Goal: Check status: Check status

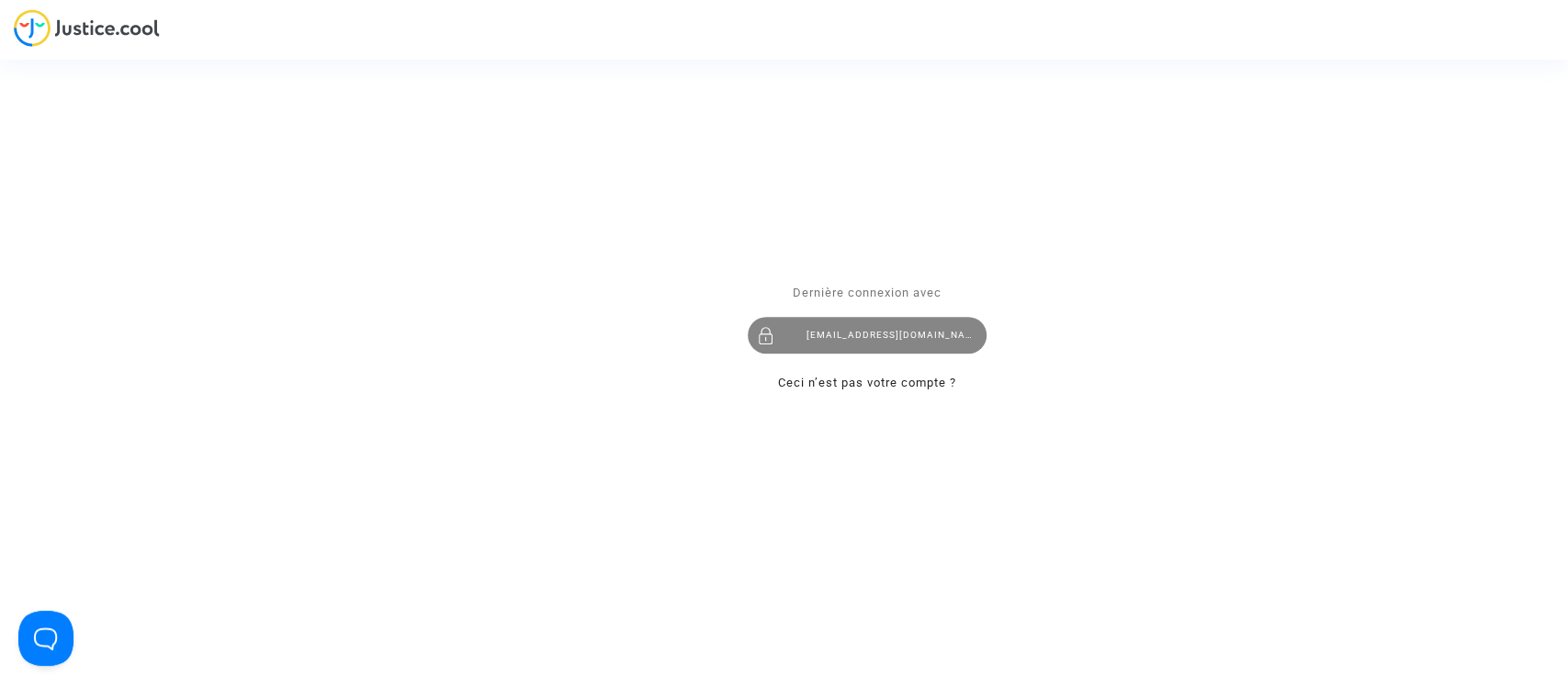
click at [788, 342] on div "laurenenal.pitcher@gmail.com" at bounding box center [867, 335] width 239 height 37
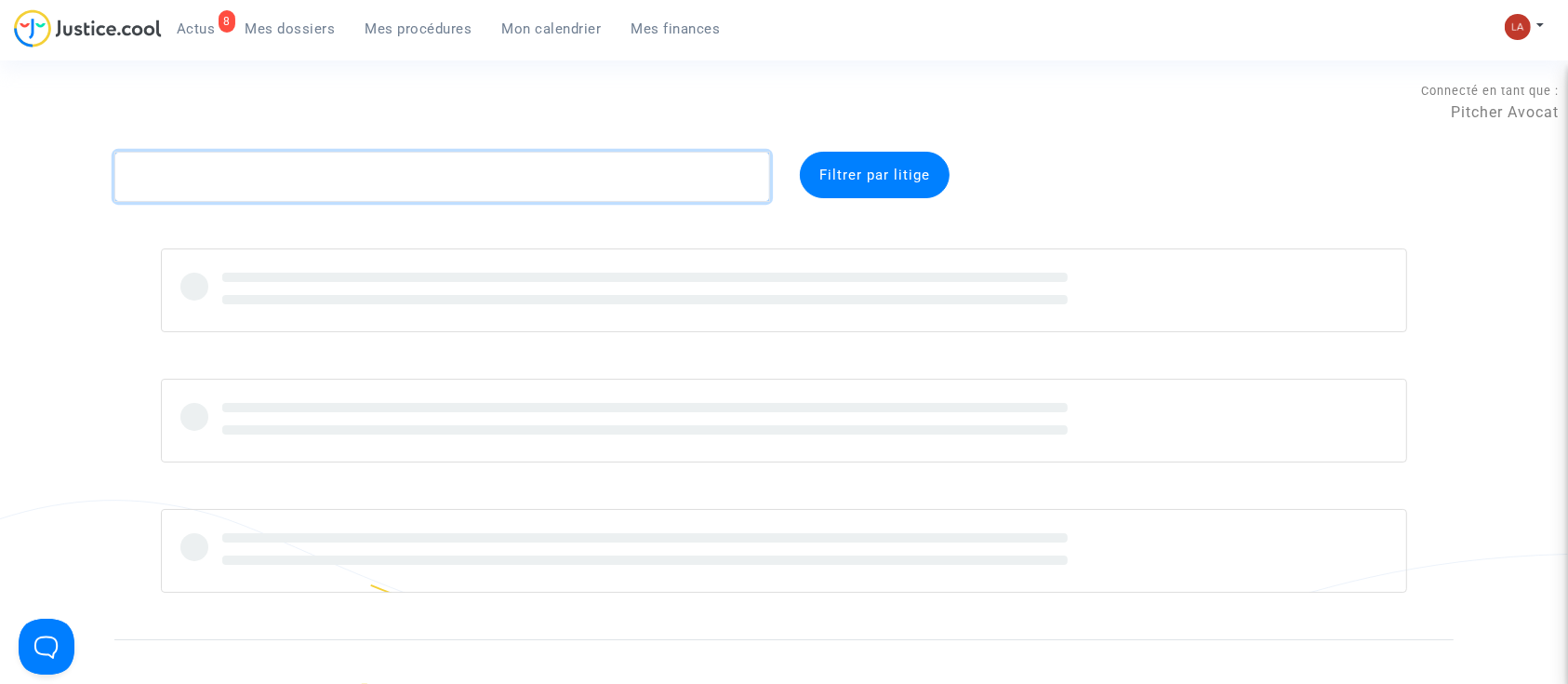
click at [198, 186] on textarea at bounding box center [442, 176] width 655 height 50
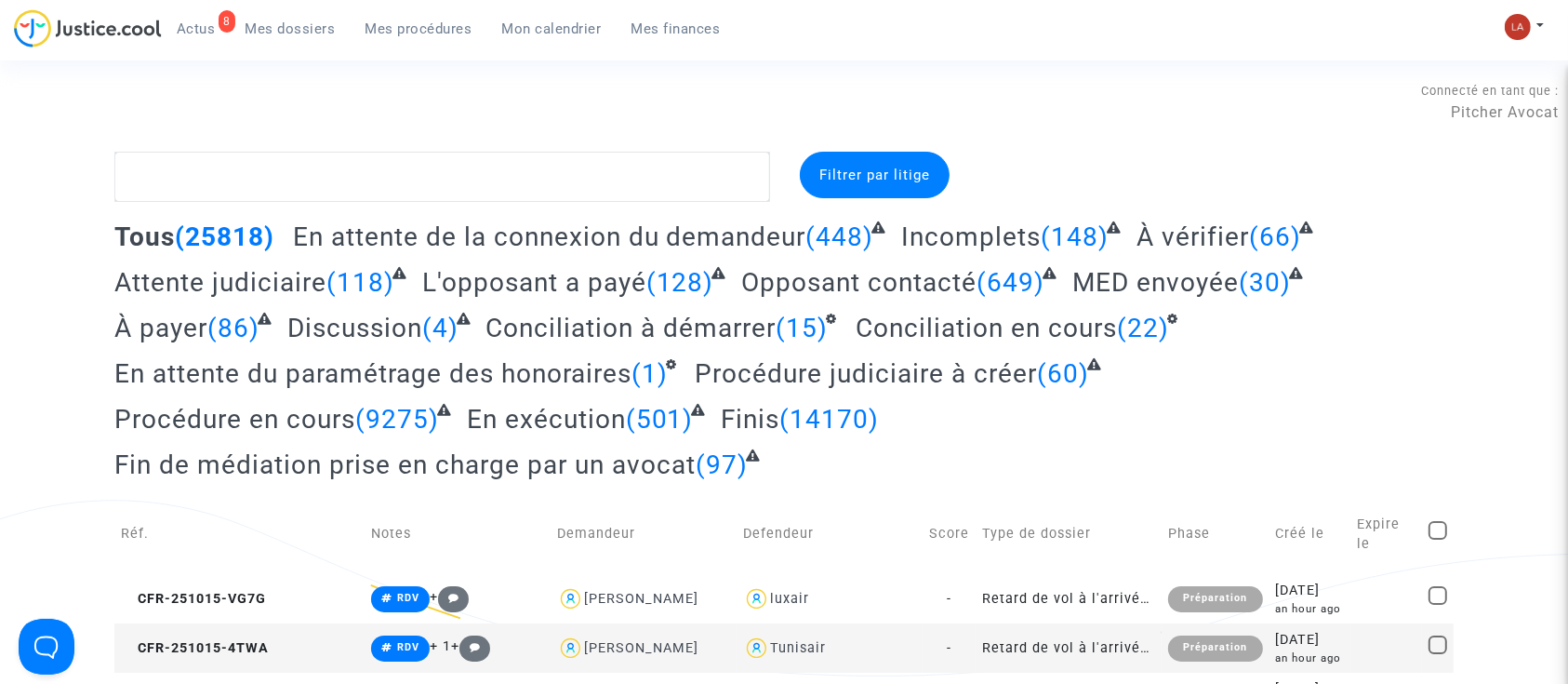
click at [409, 37] on link "Mes procédures" at bounding box center [419, 29] width 137 height 28
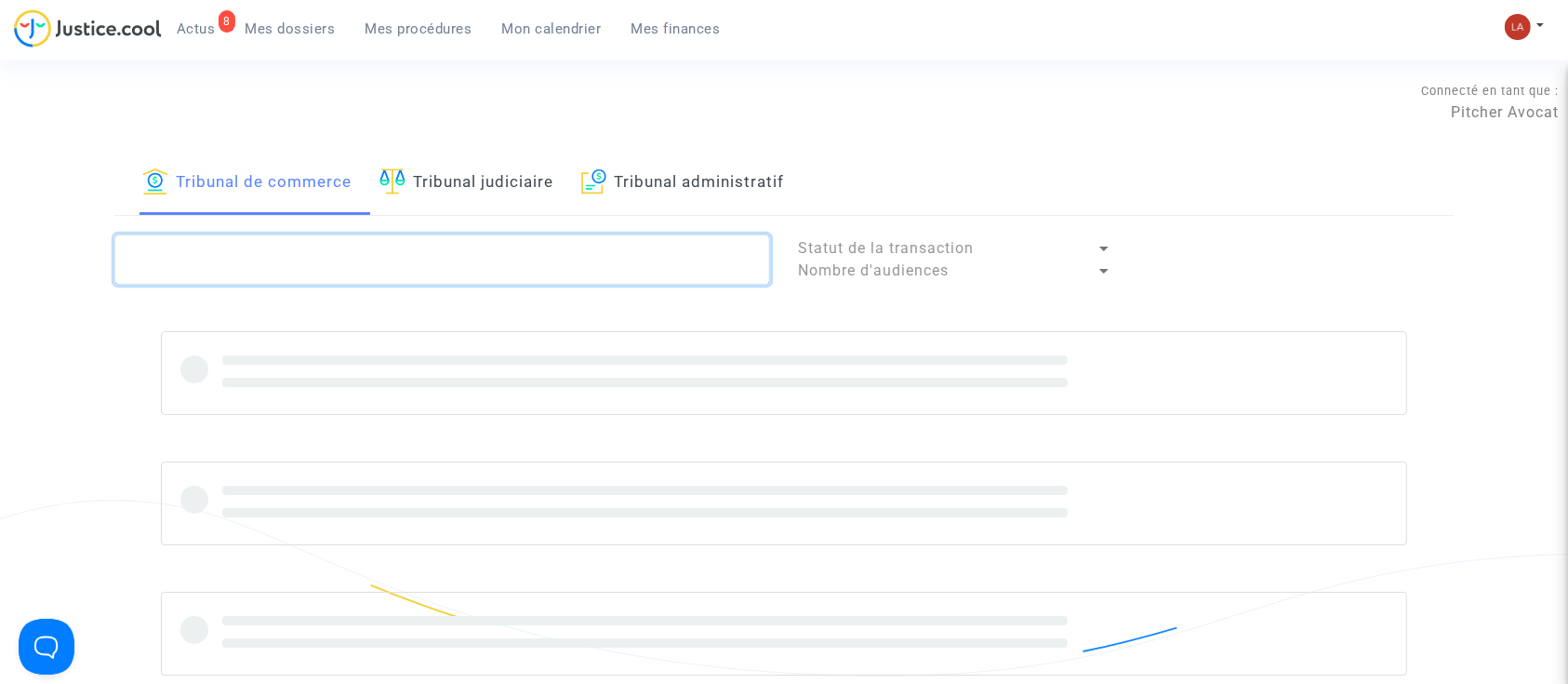
click at [310, 246] on textarea at bounding box center [442, 259] width 655 height 50
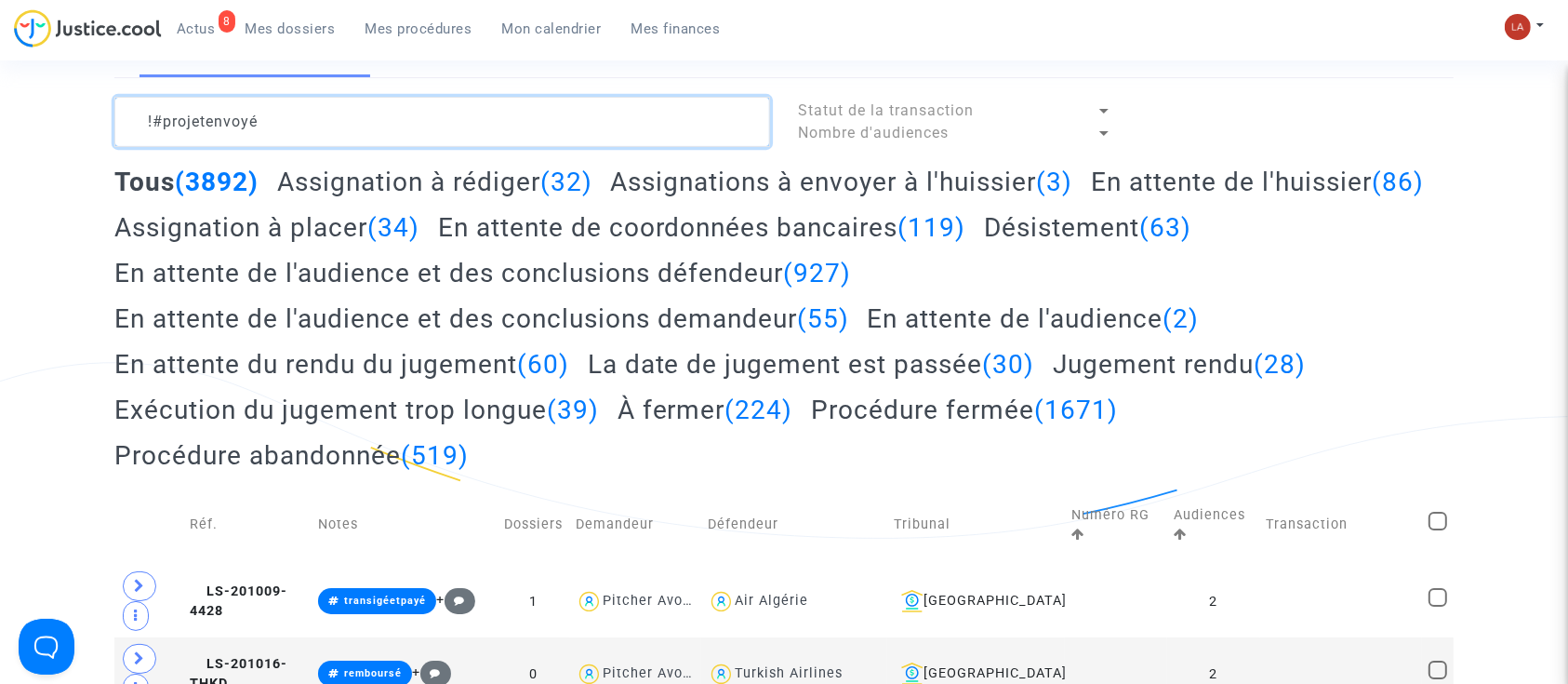
scroll to position [97, 0]
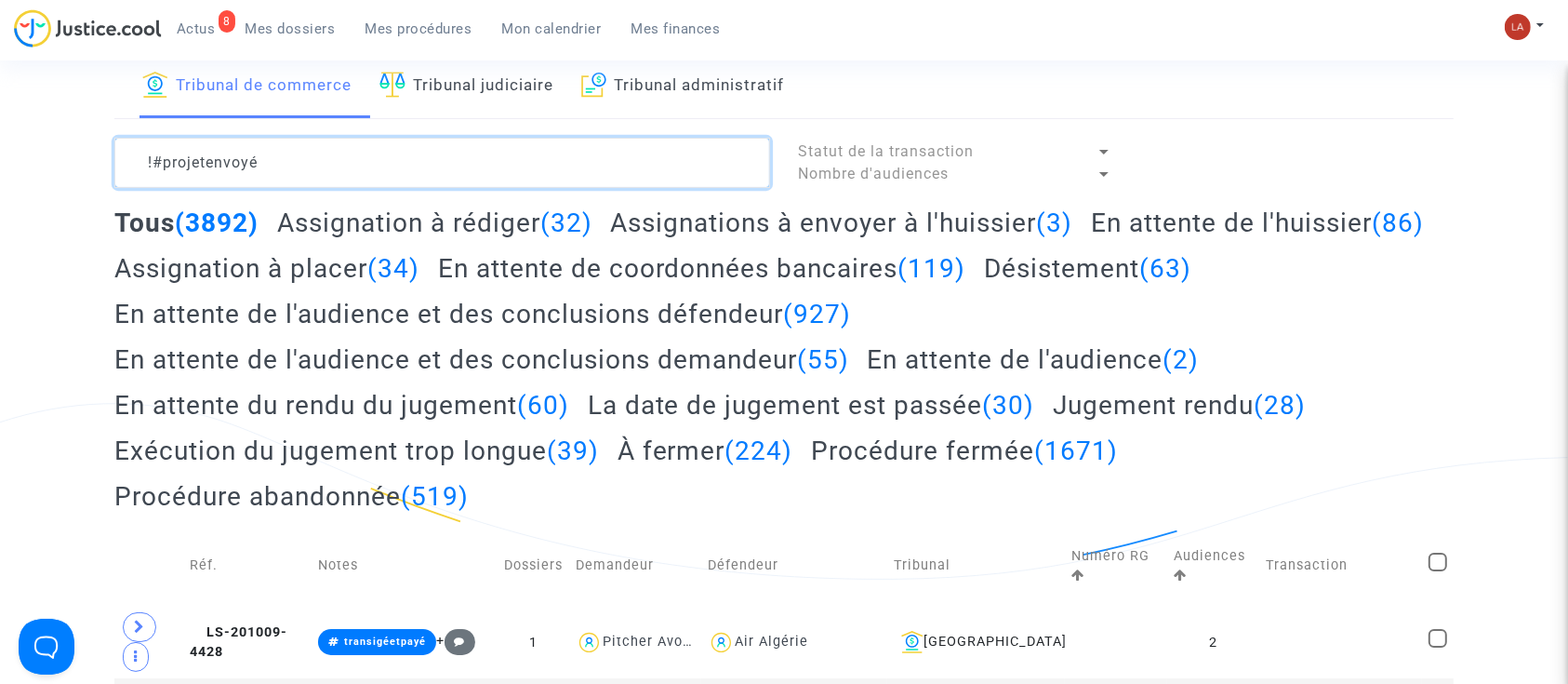
type textarea "!#projetenvoyé"
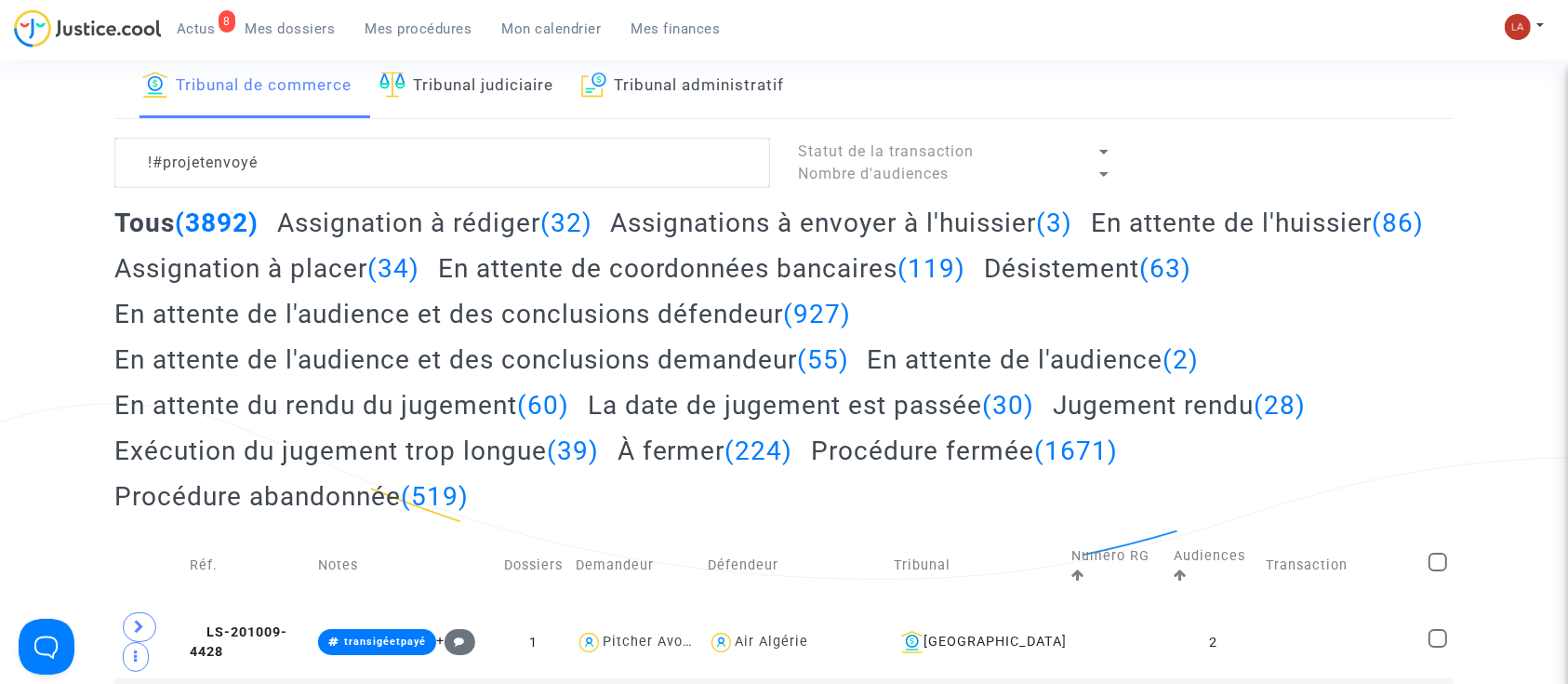
click at [486, 218] on h2 "Assignation à rédiger (32)" at bounding box center [435, 223] width 316 height 33
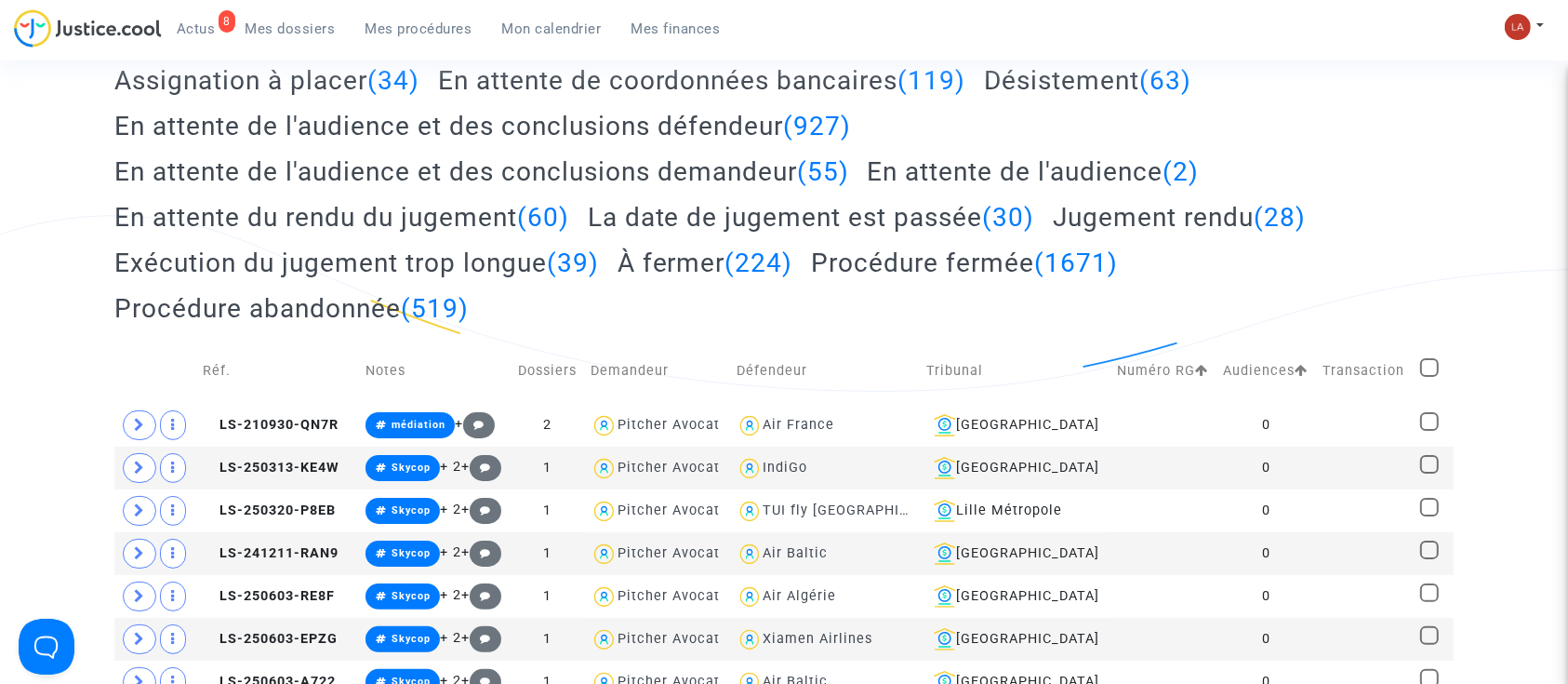
scroll to position [290, 0]
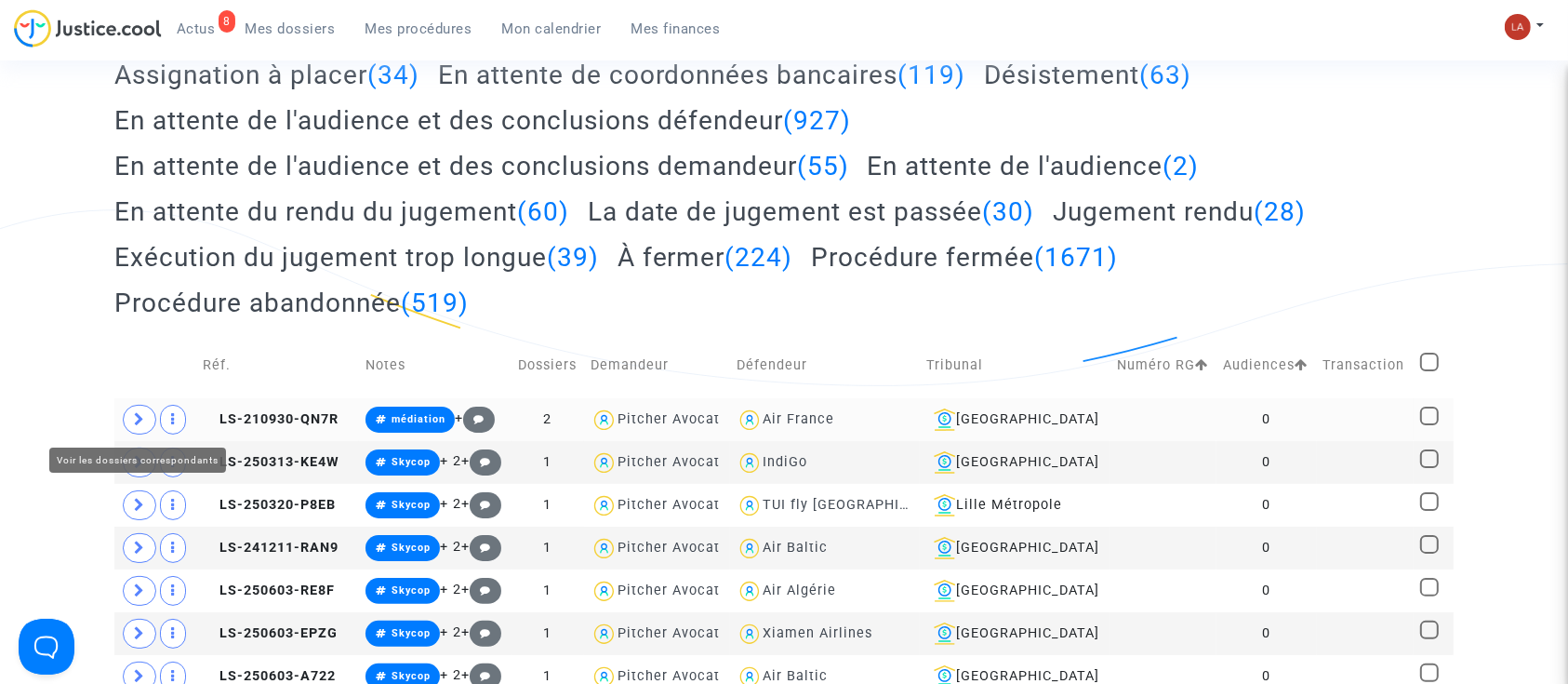
click at [138, 418] on icon at bounding box center [139, 419] width 11 height 14
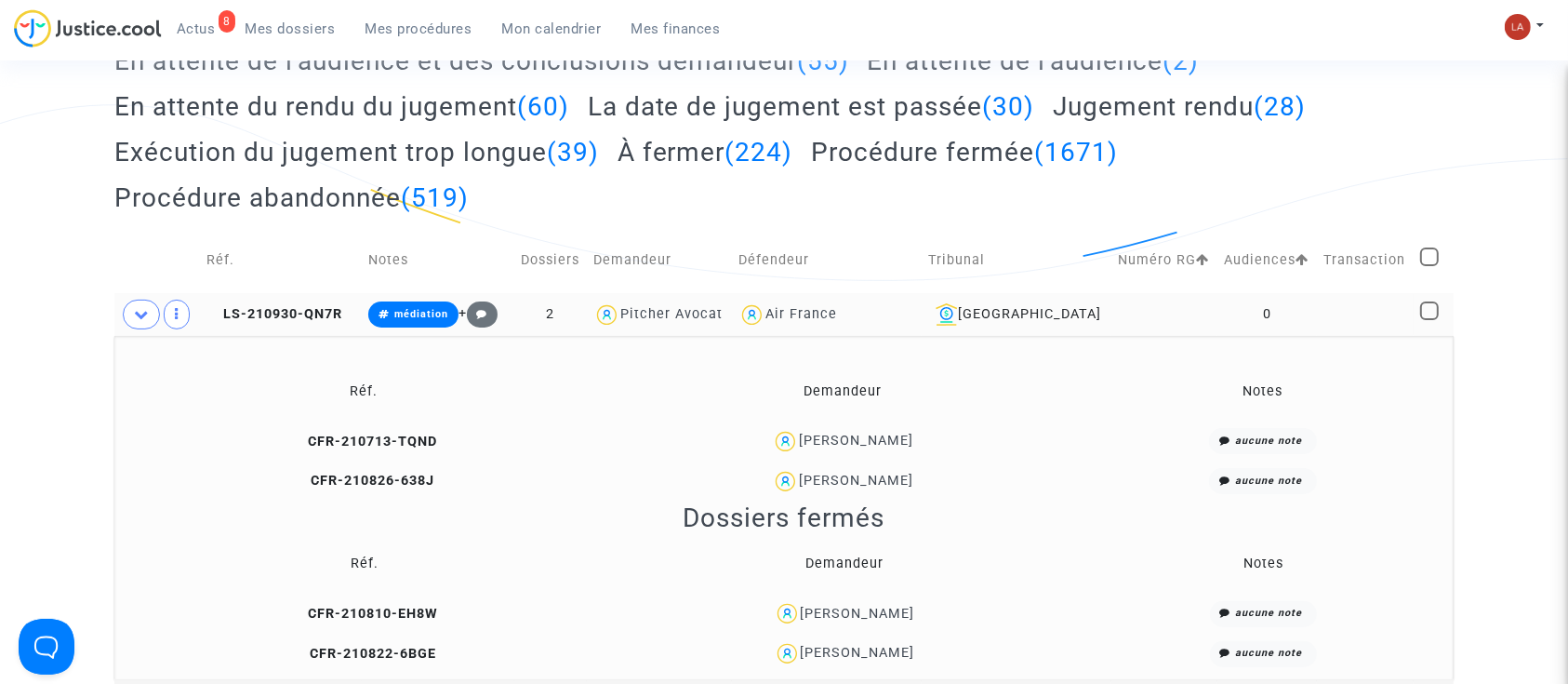
scroll to position [396, 0]
click at [409, 445] on span "CFR-210713-TQND" at bounding box center [364, 440] width 147 height 16
click at [407, 436] on span "CFR-210713-TQND" at bounding box center [364, 440] width 147 height 16
click at [421, 442] on span "CFR-210713-TQND" at bounding box center [364, 440] width 147 height 16
click at [391, 445] on span "CFR-210713-TQND" at bounding box center [364, 440] width 147 height 16
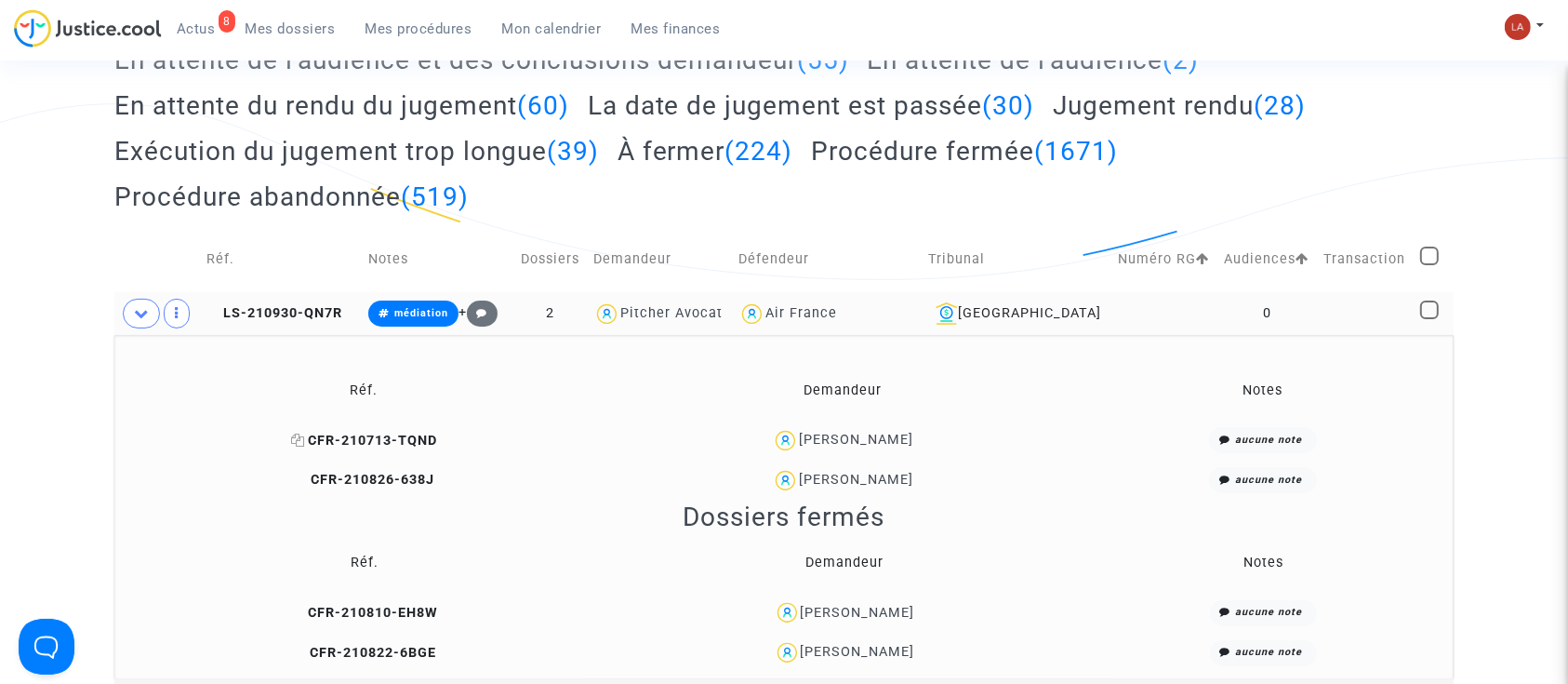
click at [433, 442] on span "CFR-210713-TQND" at bounding box center [364, 440] width 147 height 16
click at [438, 434] on span "CFR-210713-TQND" at bounding box center [364, 440] width 147 height 16
click at [450, 447] on td "CFR-210713-TQND" at bounding box center [363, 440] width 486 height 40
click at [417, 433] on span "CFR-210713-TQND" at bounding box center [364, 440] width 147 height 16
drag, startPoint x: 428, startPoint y: 427, endPoint x: 265, endPoint y: 419, distance: 163.2
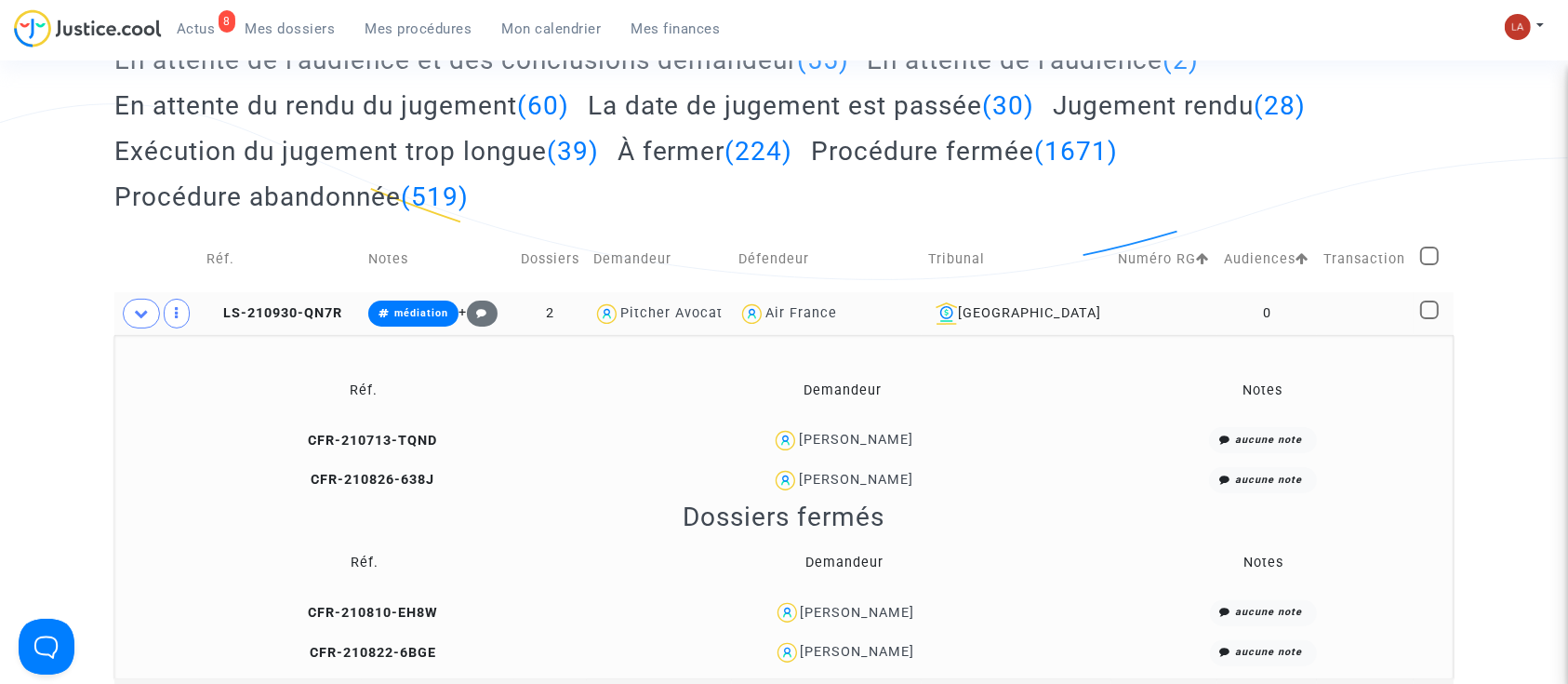
click at [265, 421] on td "CFR-210713-TQND" at bounding box center [363, 440] width 486 height 40
copy table "Réf. Demandeur Notes CFR-210713-TQND"
drag, startPoint x: 468, startPoint y: 440, endPoint x: 320, endPoint y: 440, distance: 148.0
click at [324, 441] on td "CFR-210713-TQND" at bounding box center [363, 440] width 486 height 40
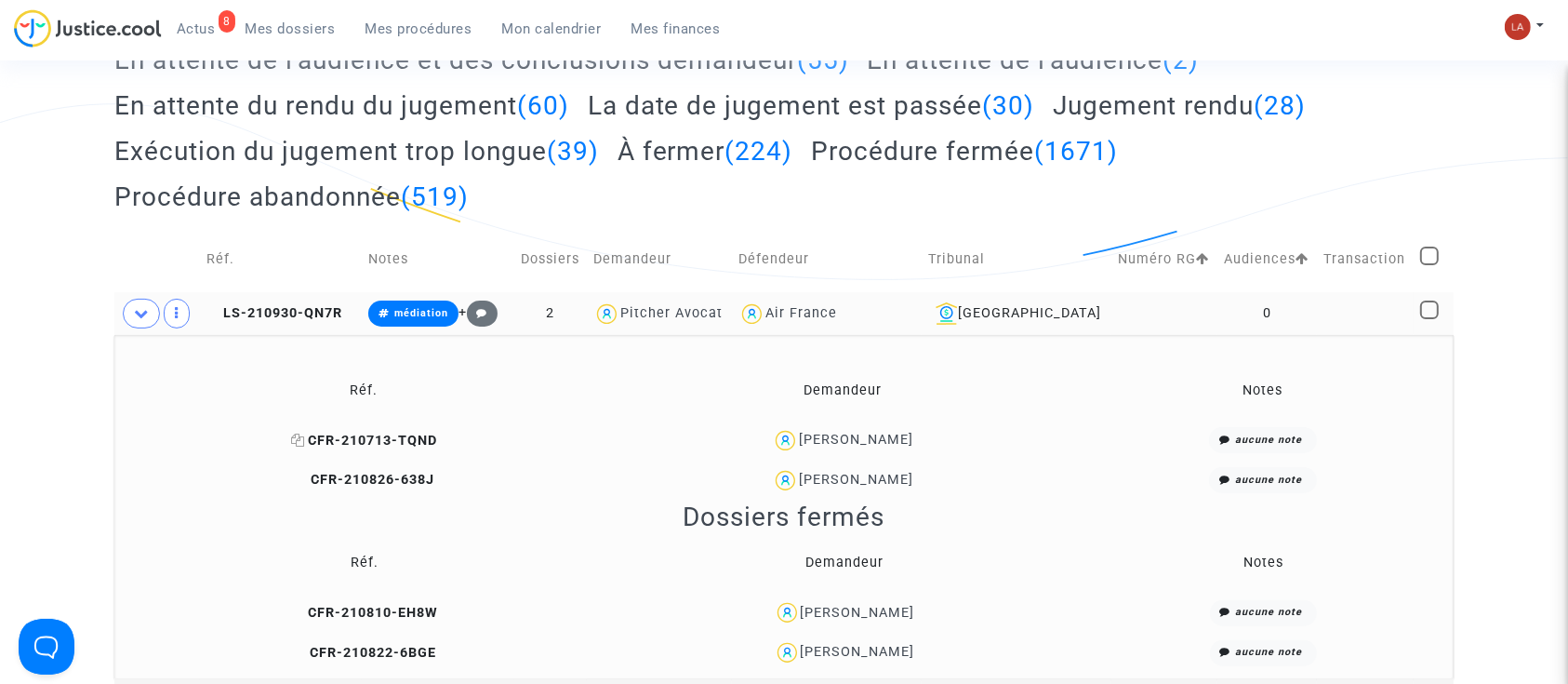
copy span "CFR-210713-TQND"
click at [329, 468] on td "CFR-210826-638J" at bounding box center [363, 480] width 486 height 40
drag, startPoint x: 469, startPoint y: 477, endPoint x: 320, endPoint y: 485, distance: 149.2
click at [320, 485] on td "CFR-210826-638J" at bounding box center [363, 480] width 486 height 40
copy span "CFR-210826-638J"
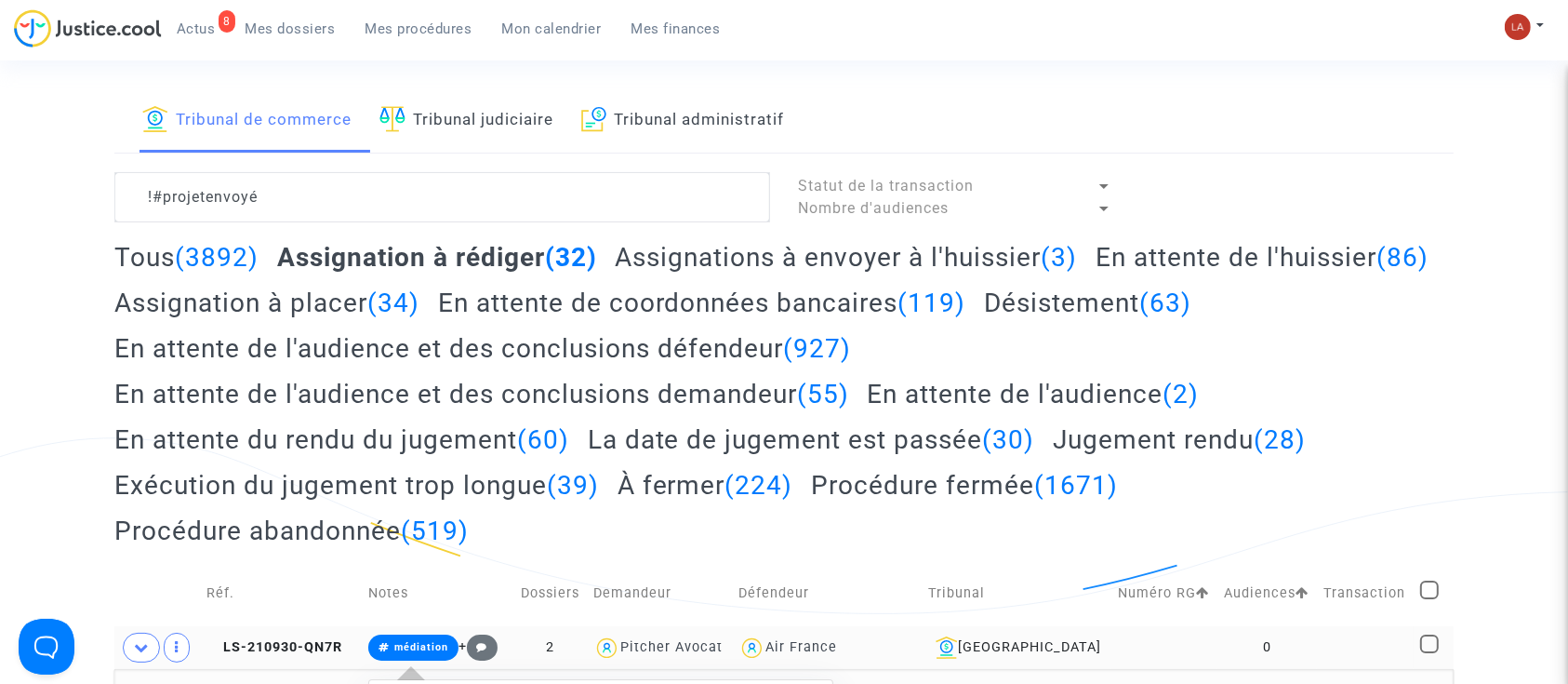
scroll to position [0, 0]
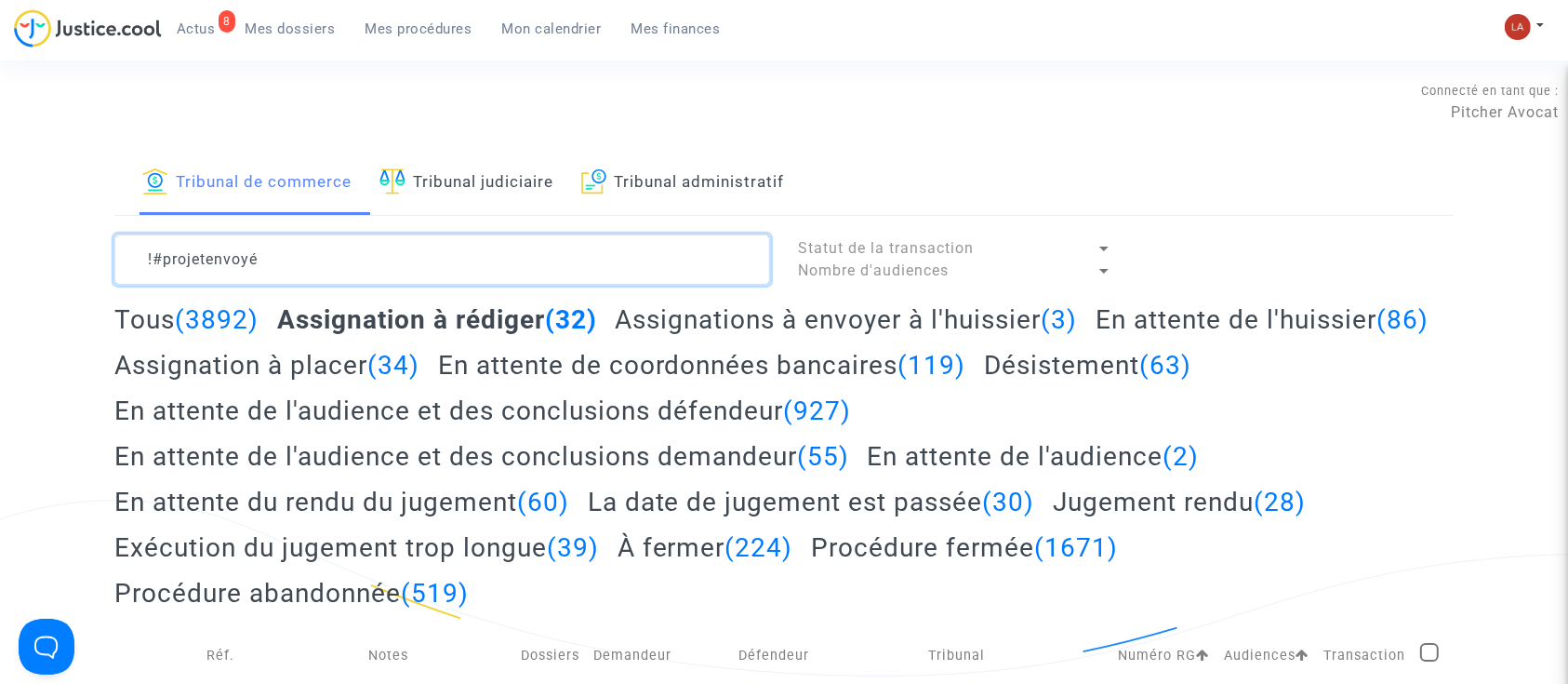
click at [464, 237] on textarea at bounding box center [442, 259] width 655 height 50
drag, startPoint x: 346, startPoint y: 258, endPoint x: 87, endPoint y: 282, distance: 260.1
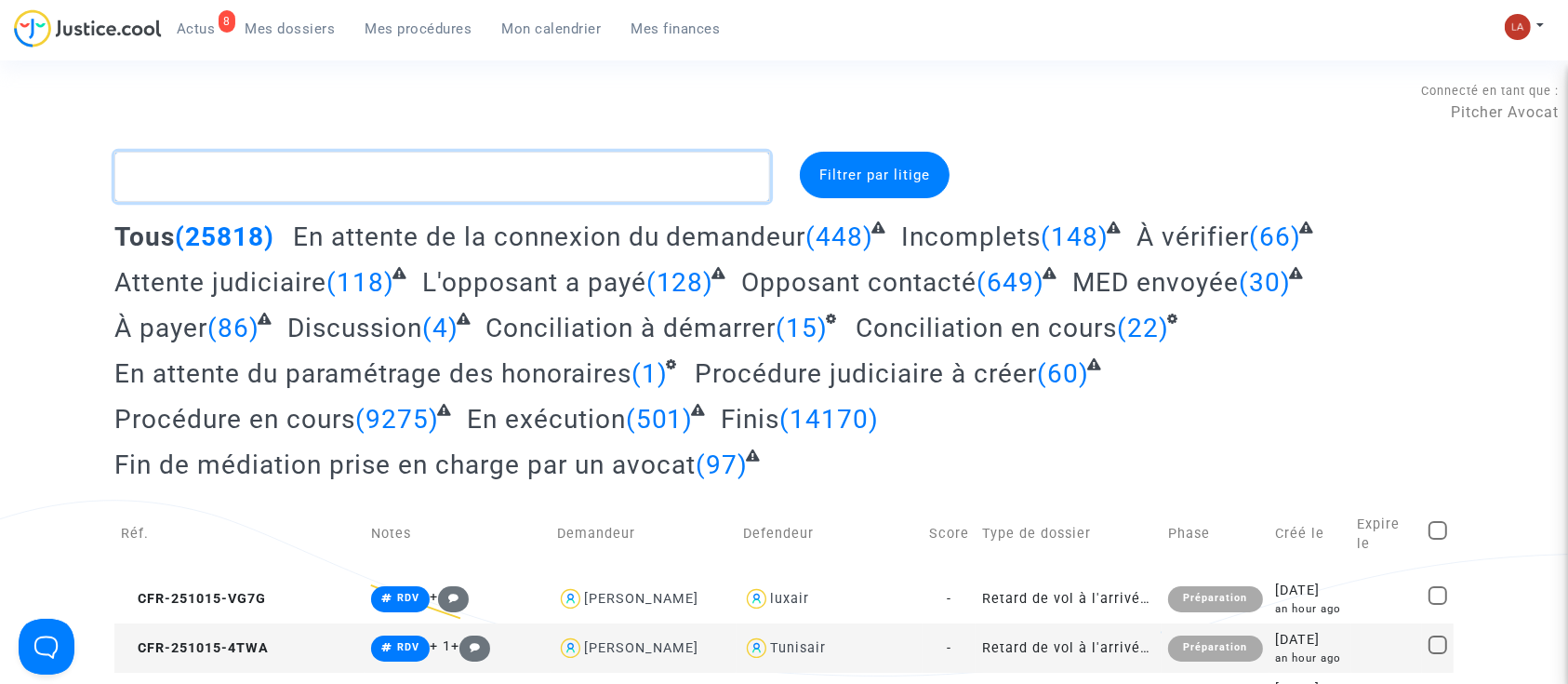
click at [343, 174] on textarea at bounding box center [442, 176] width 655 height 50
paste textarea "CFR-210713-TQND"
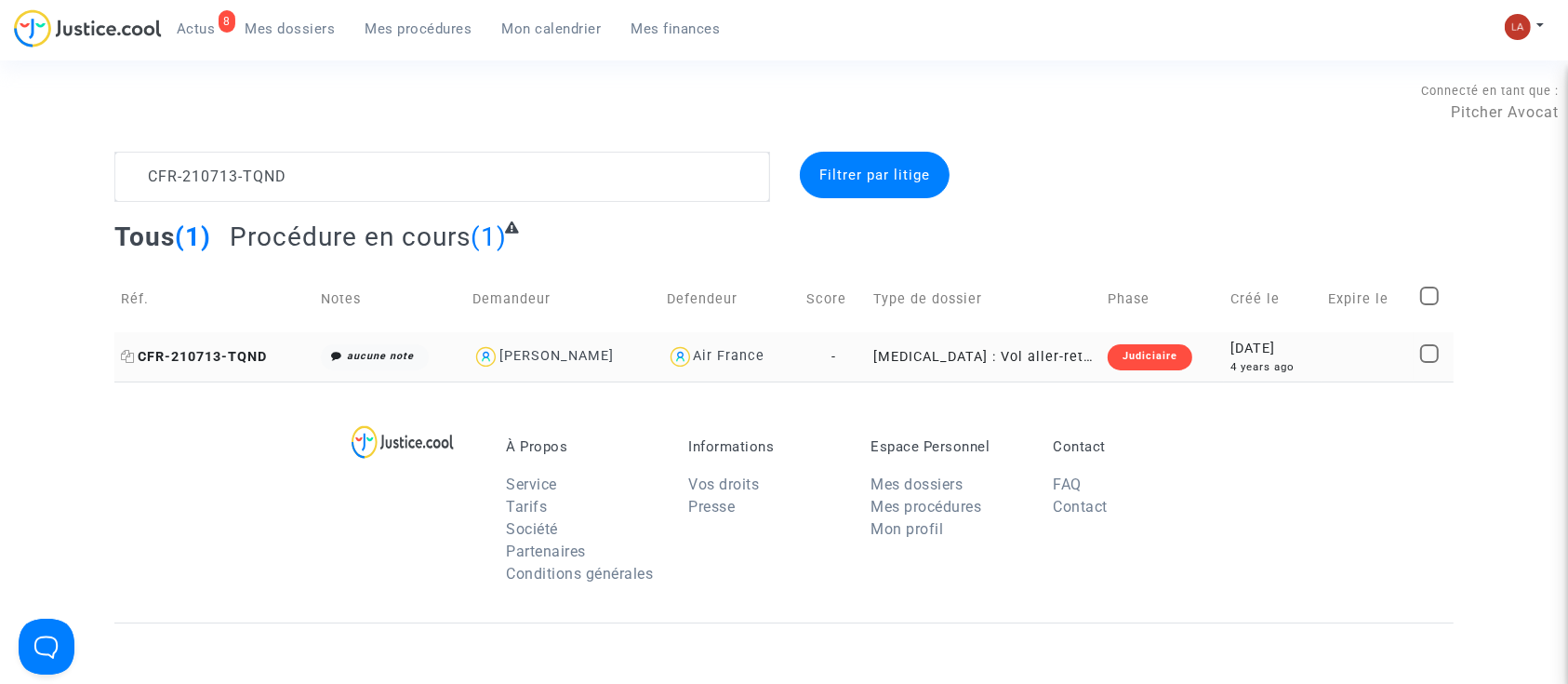
click at [168, 355] on span "CFR-210713-TQND" at bounding box center [194, 356] width 147 height 16
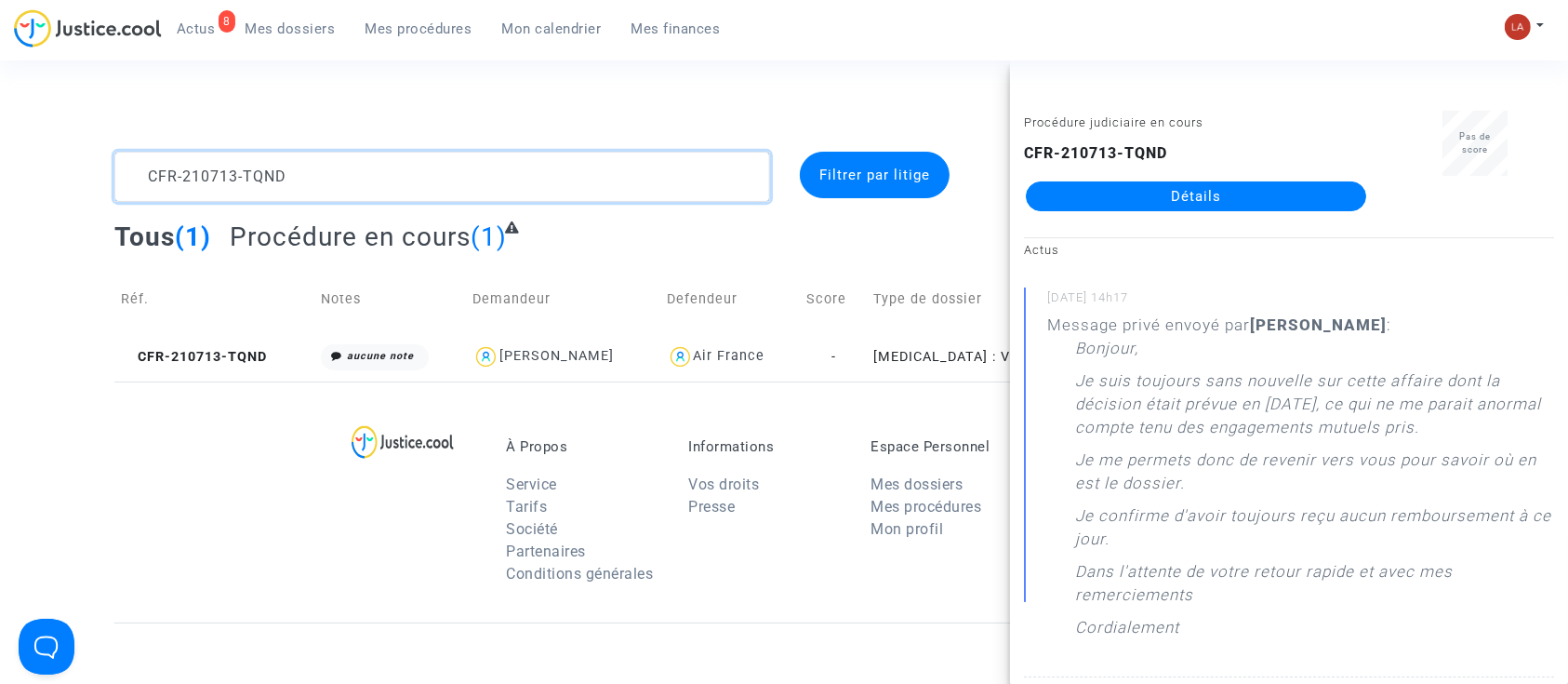
drag, startPoint x: 210, startPoint y: 176, endPoint x: 149, endPoint y: 176, distance: 61.0
click at [149, 176] on textarea at bounding box center [442, 176] width 655 height 50
paste textarea "826-638J"
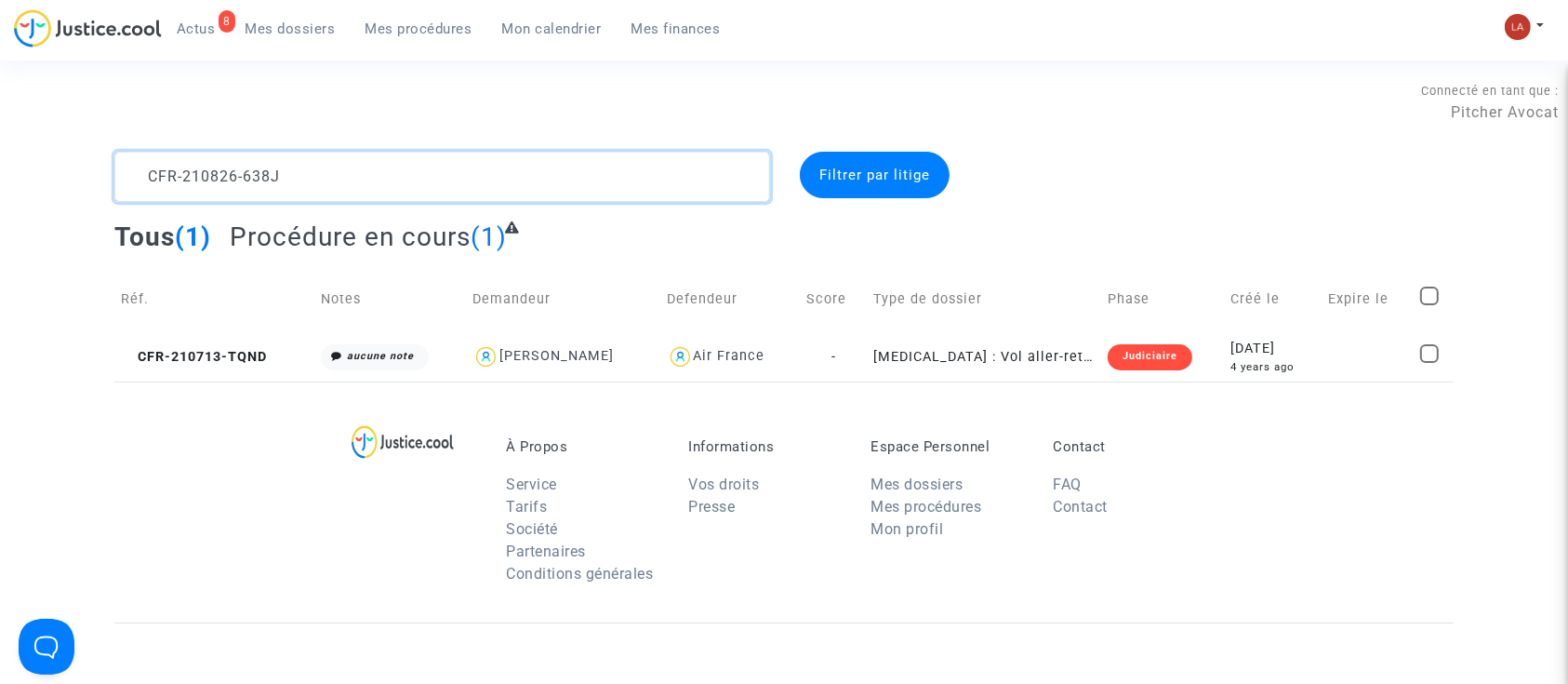
drag, startPoint x: 142, startPoint y: 176, endPoint x: 246, endPoint y: 169, distance: 104.2
click at [246, 169] on textarea at bounding box center [442, 176] width 655 height 50
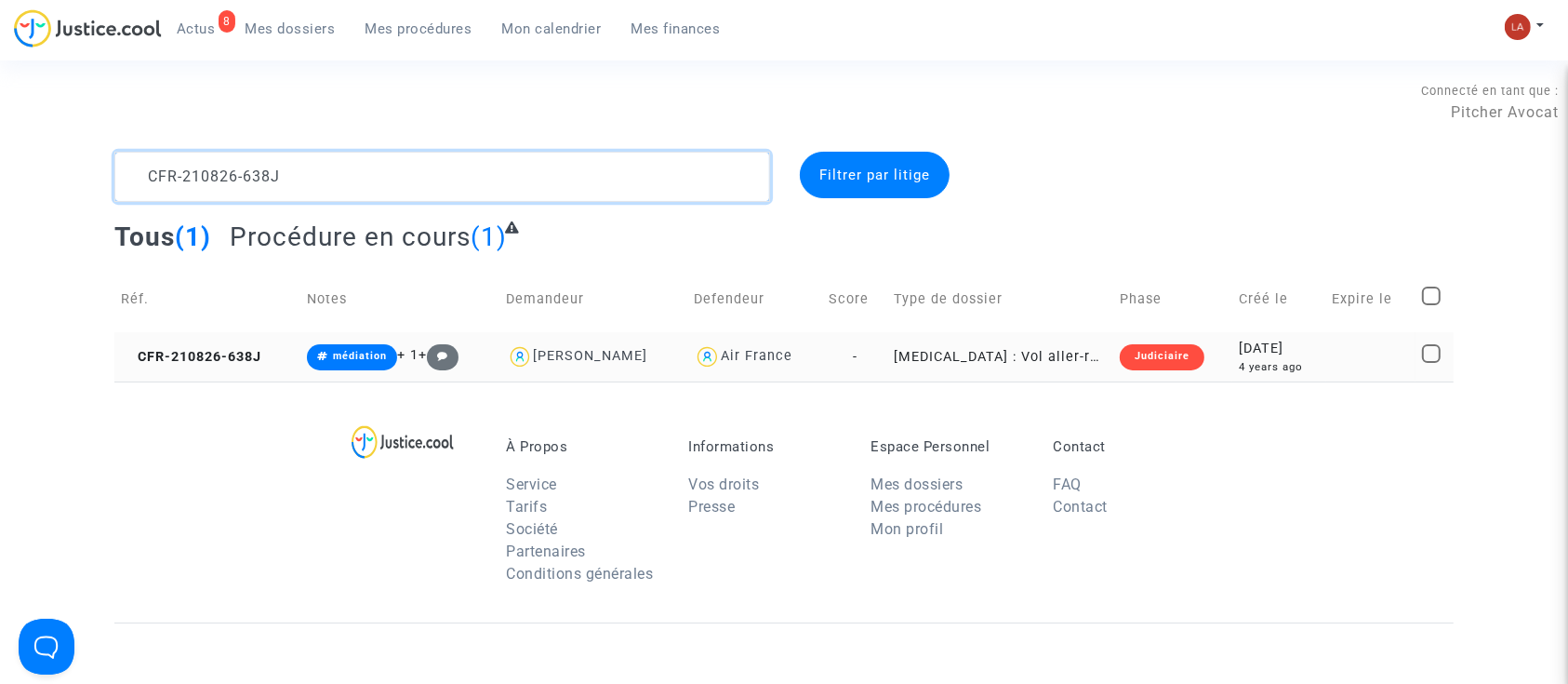
type textarea "CFR-210826-638J"
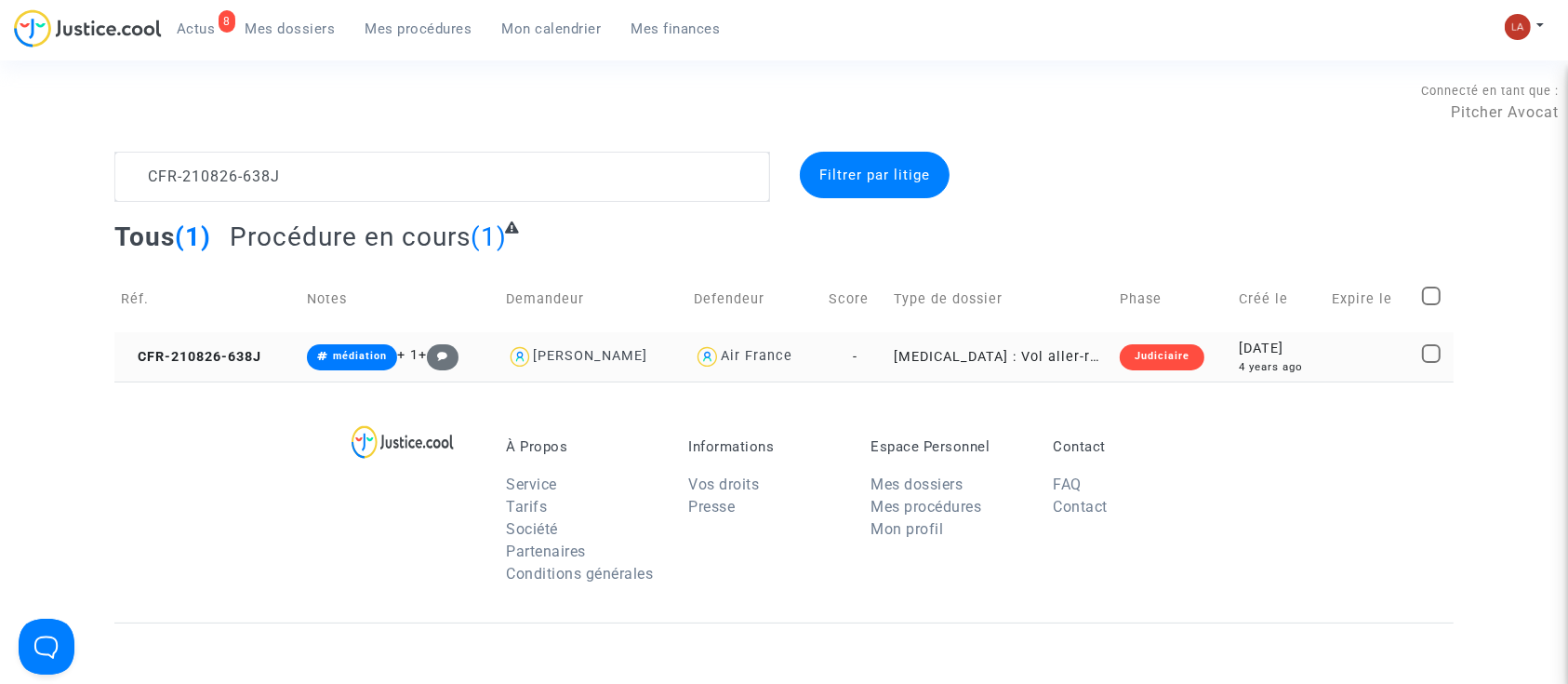
click at [273, 343] on td "CFR-210826-638J" at bounding box center [208, 356] width 186 height 49
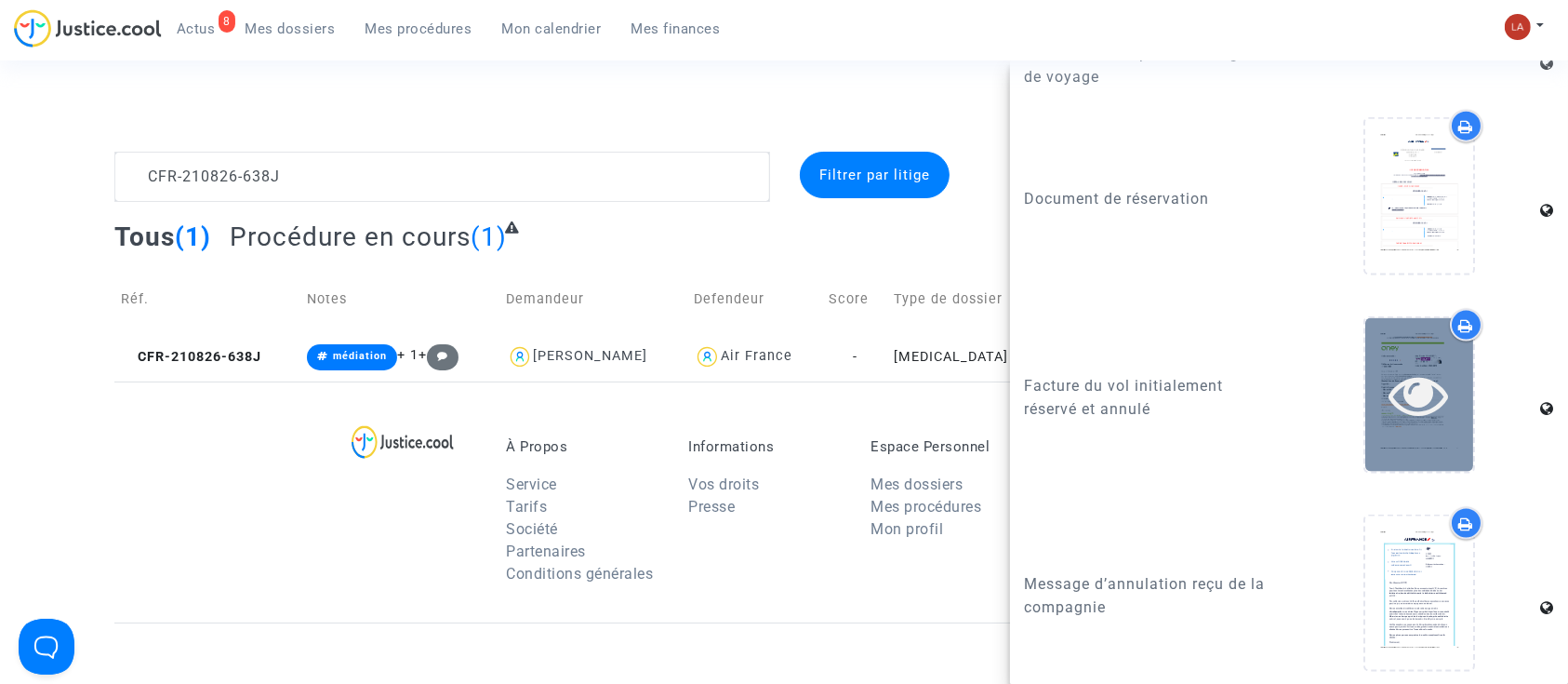
scroll to position [2471, 0]
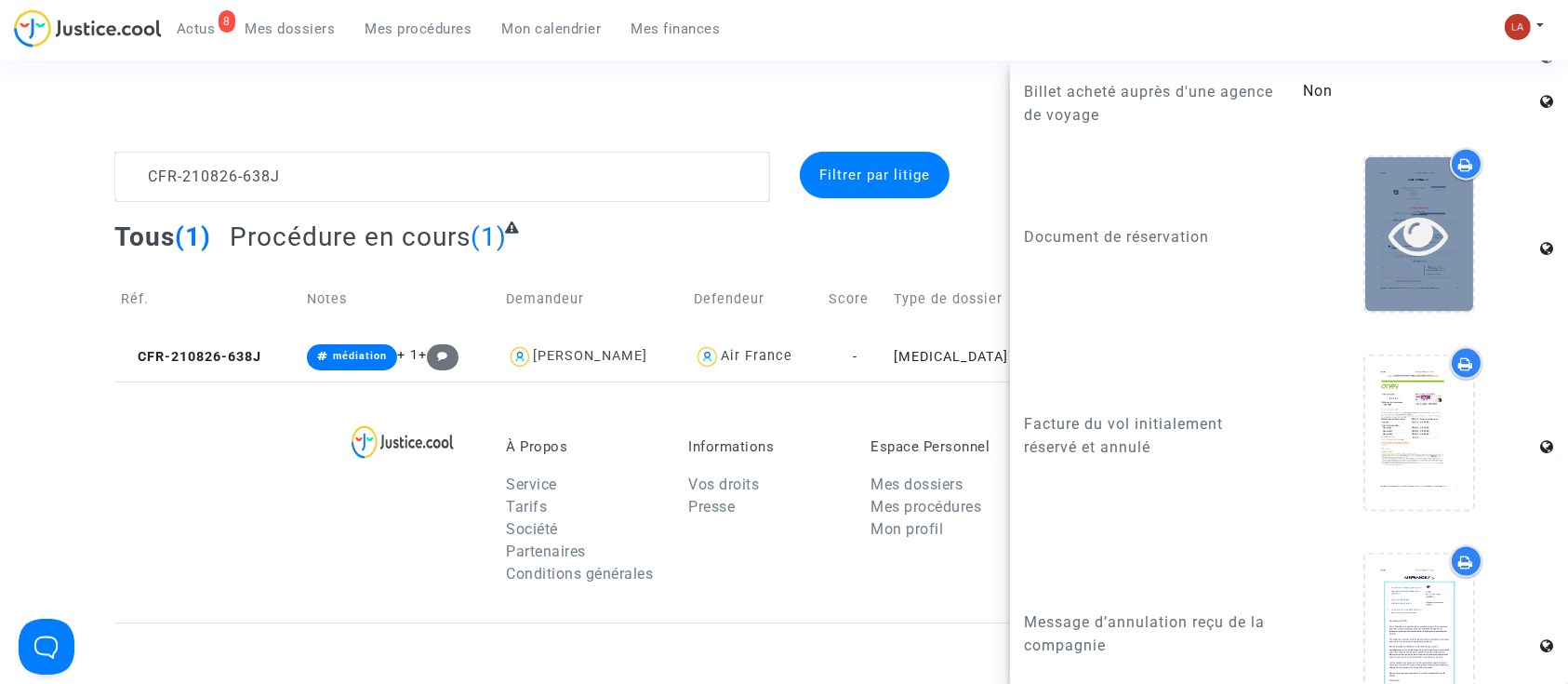
click at [1407, 235] on div at bounding box center [1419, 234] width 108 height 153
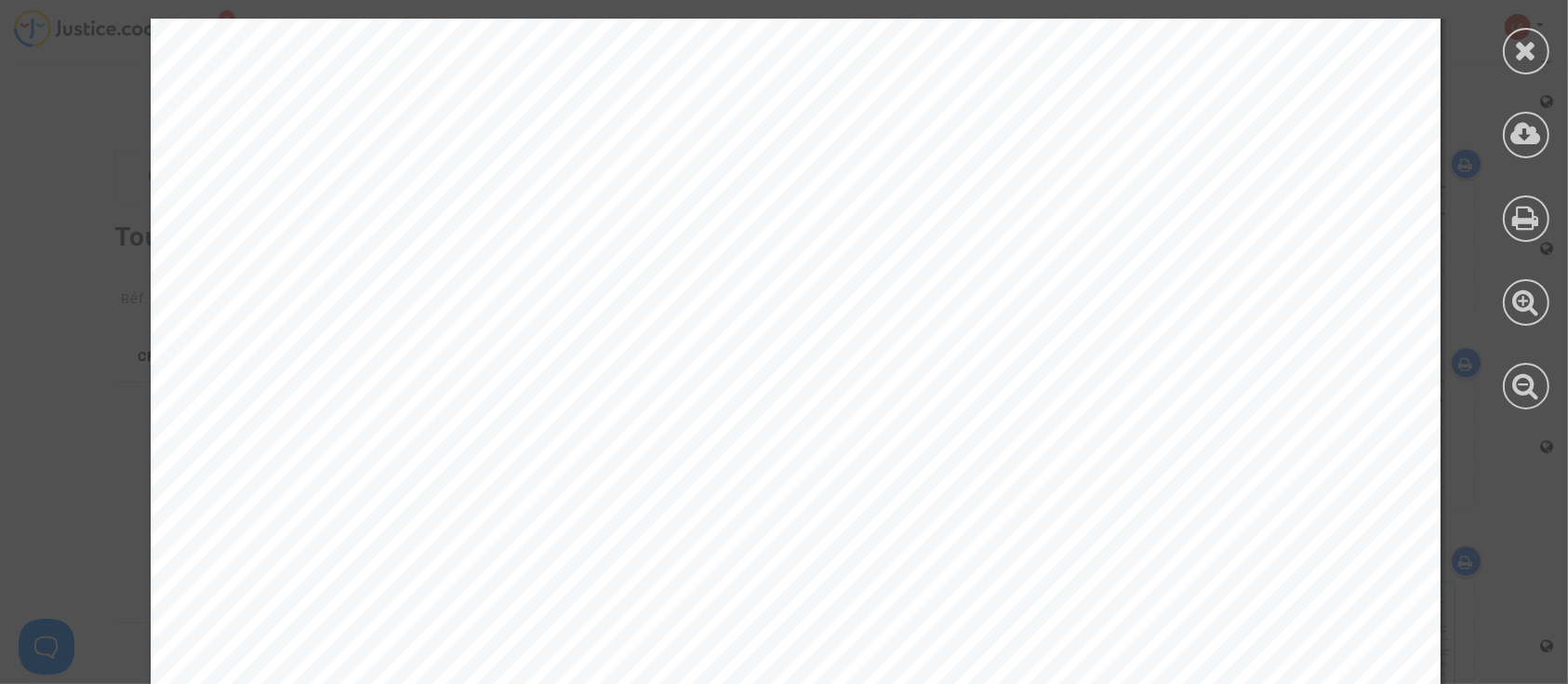
scroll to position [1735, 0]
click at [1523, 59] on icon at bounding box center [1526, 50] width 23 height 28
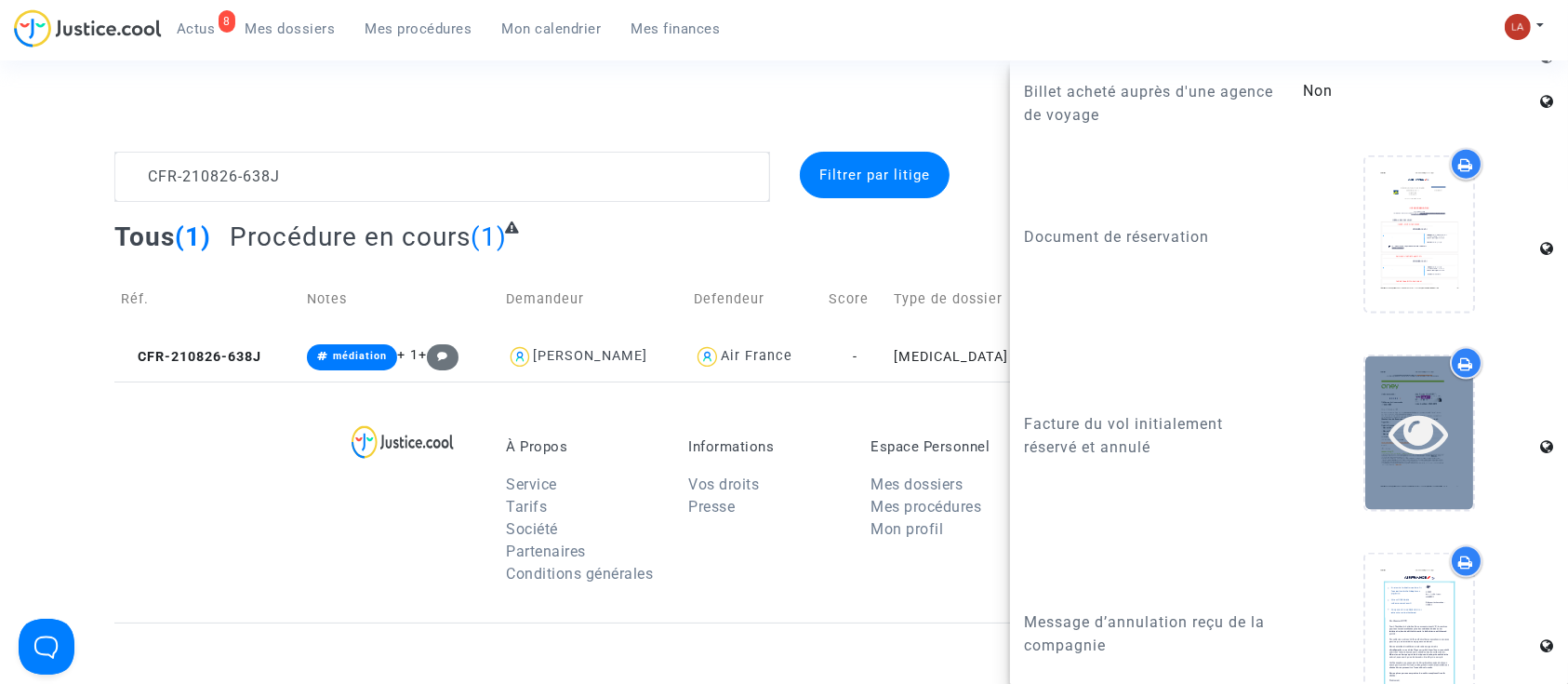
click at [1425, 403] on icon at bounding box center [1420, 433] width 60 height 59
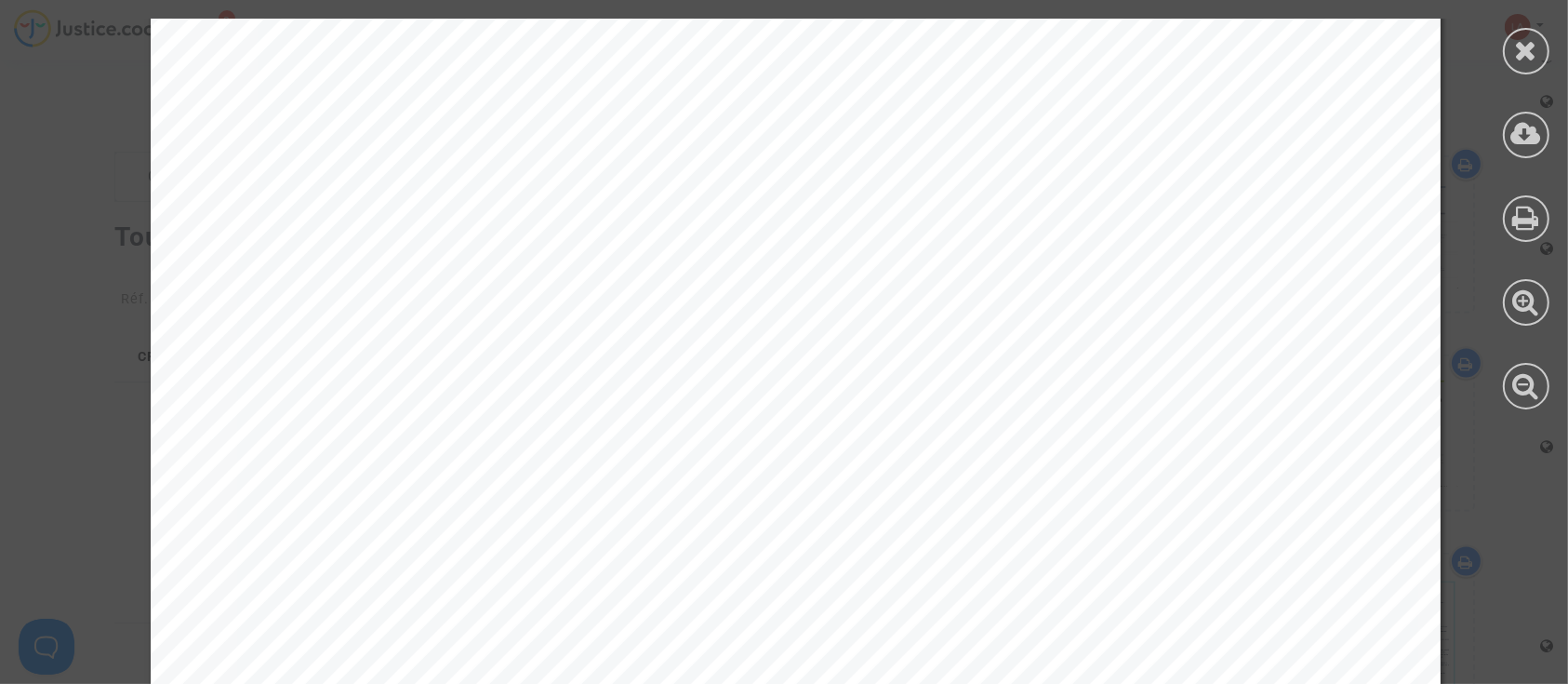
scroll to position [1032, 0]
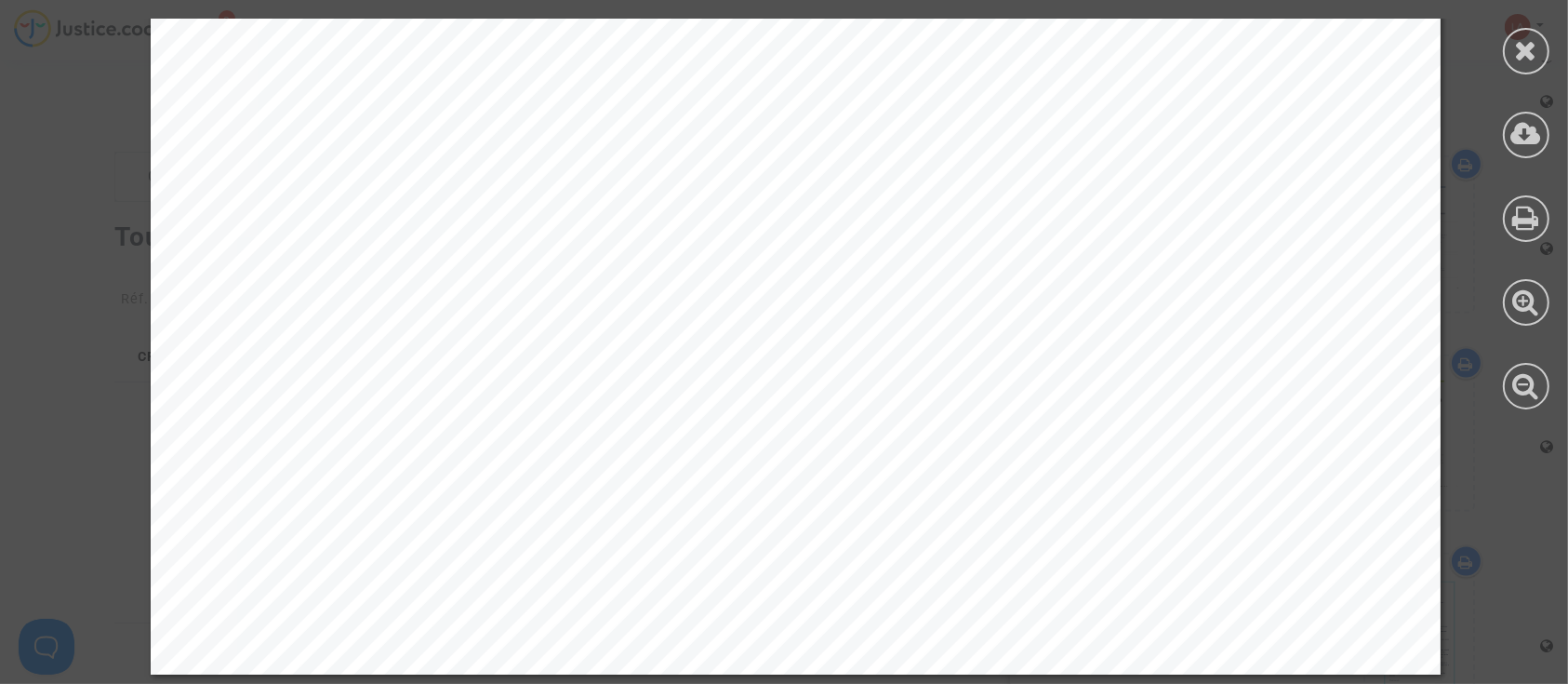
click at [1548, 65] on div at bounding box center [1526, 214] width 84 height 428
click at [1530, 54] on icon at bounding box center [1526, 50] width 23 height 28
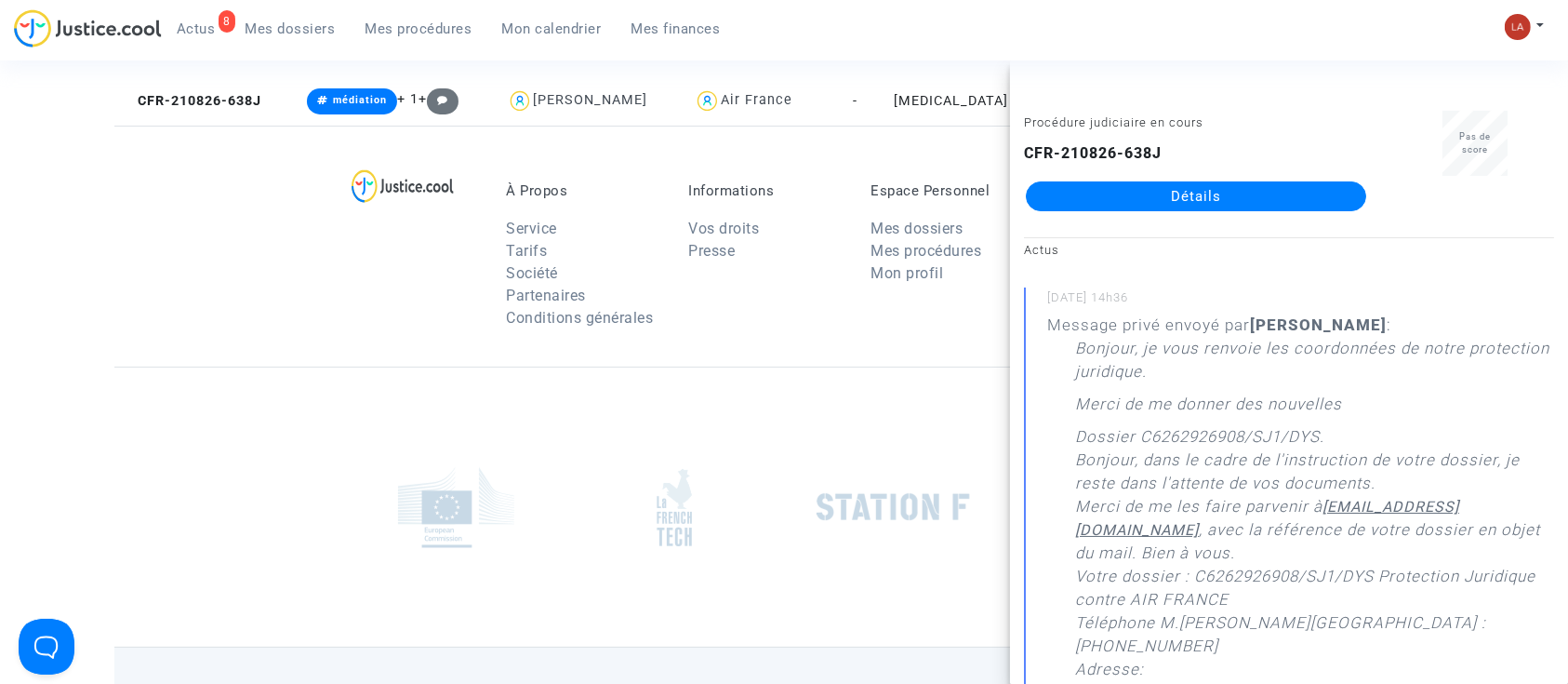
scroll to position [140, 0]
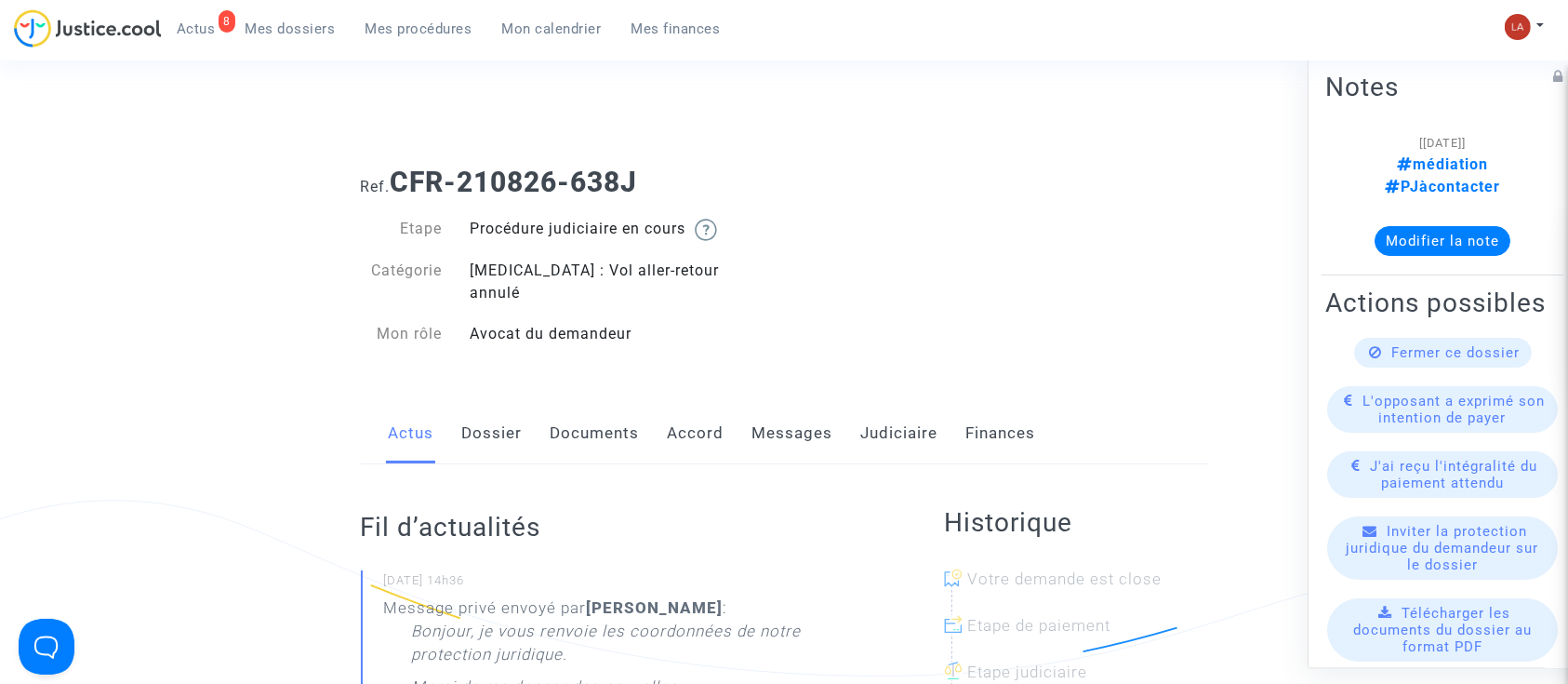
click at [511, 426] on link "Dossier" at bounding box center [492, 434] width 60 height 61
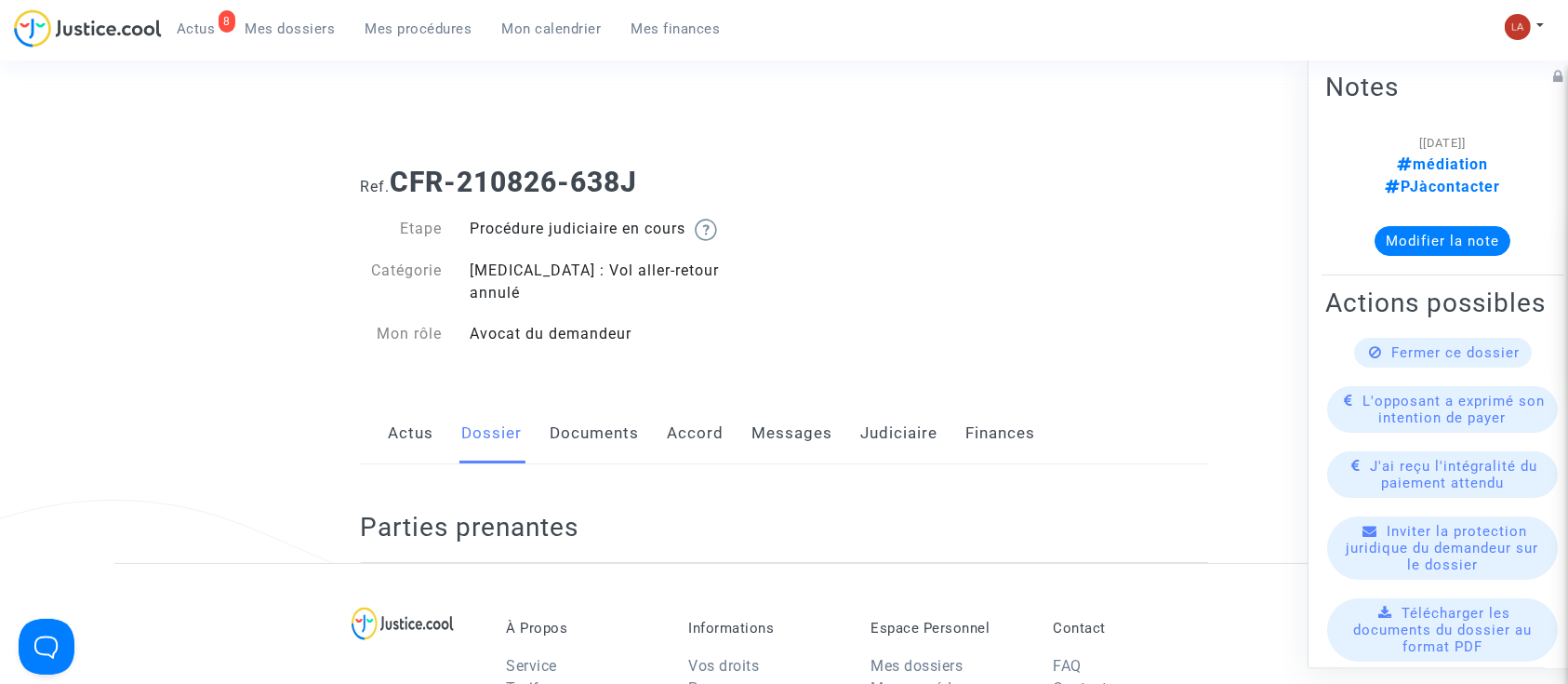
click at [597, 419] on link "Documents" at bounding box center [595, 434] width 89 height 61
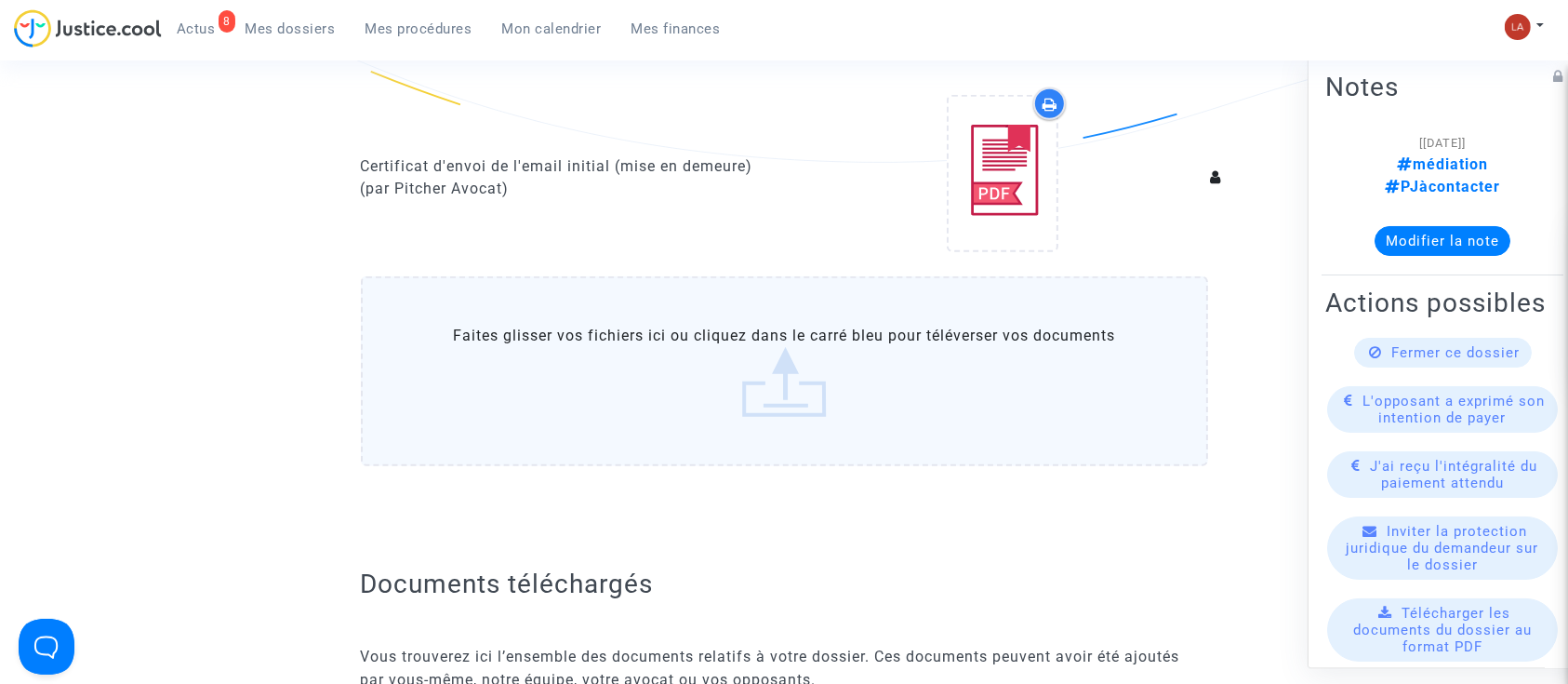
scroll to position [1984, 0]
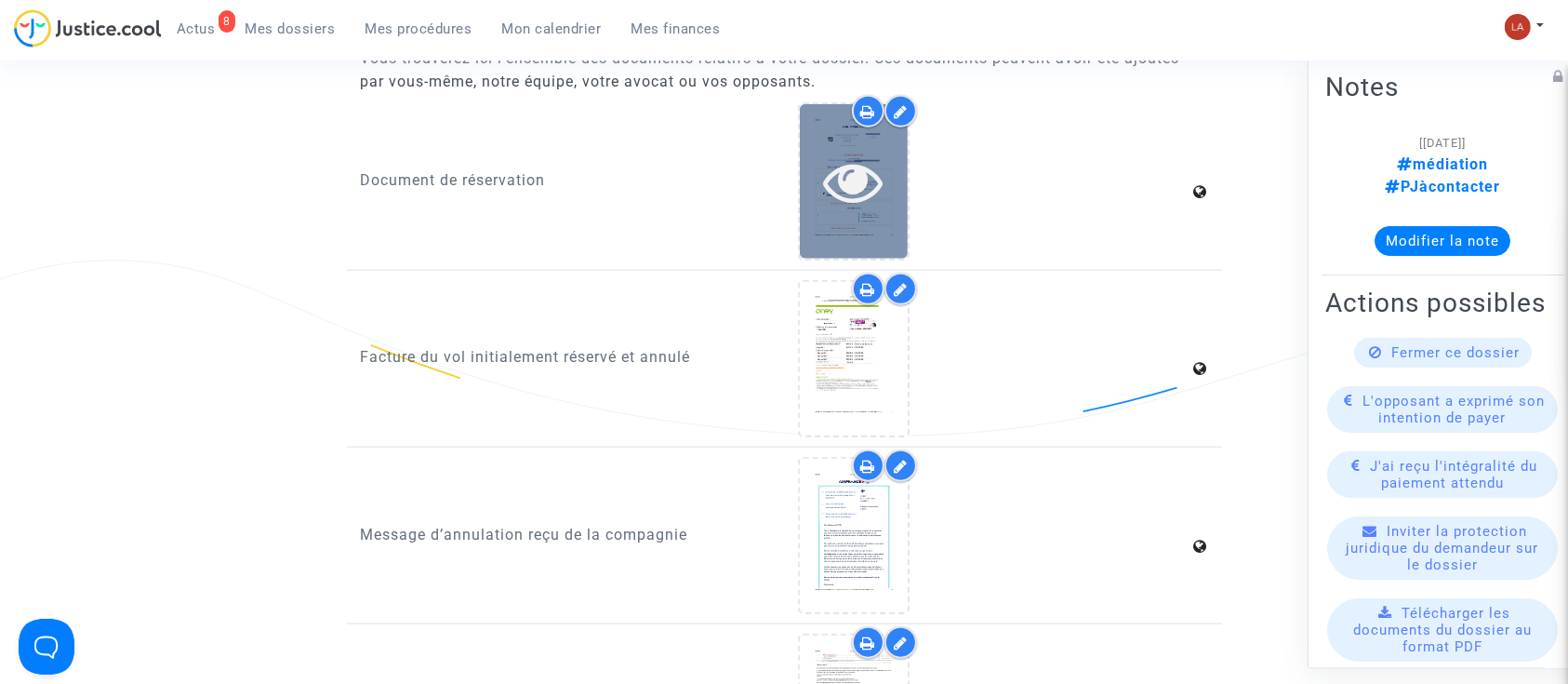
click at [831, 168] on icon at bounding box center [854, 181] width 60 height 59
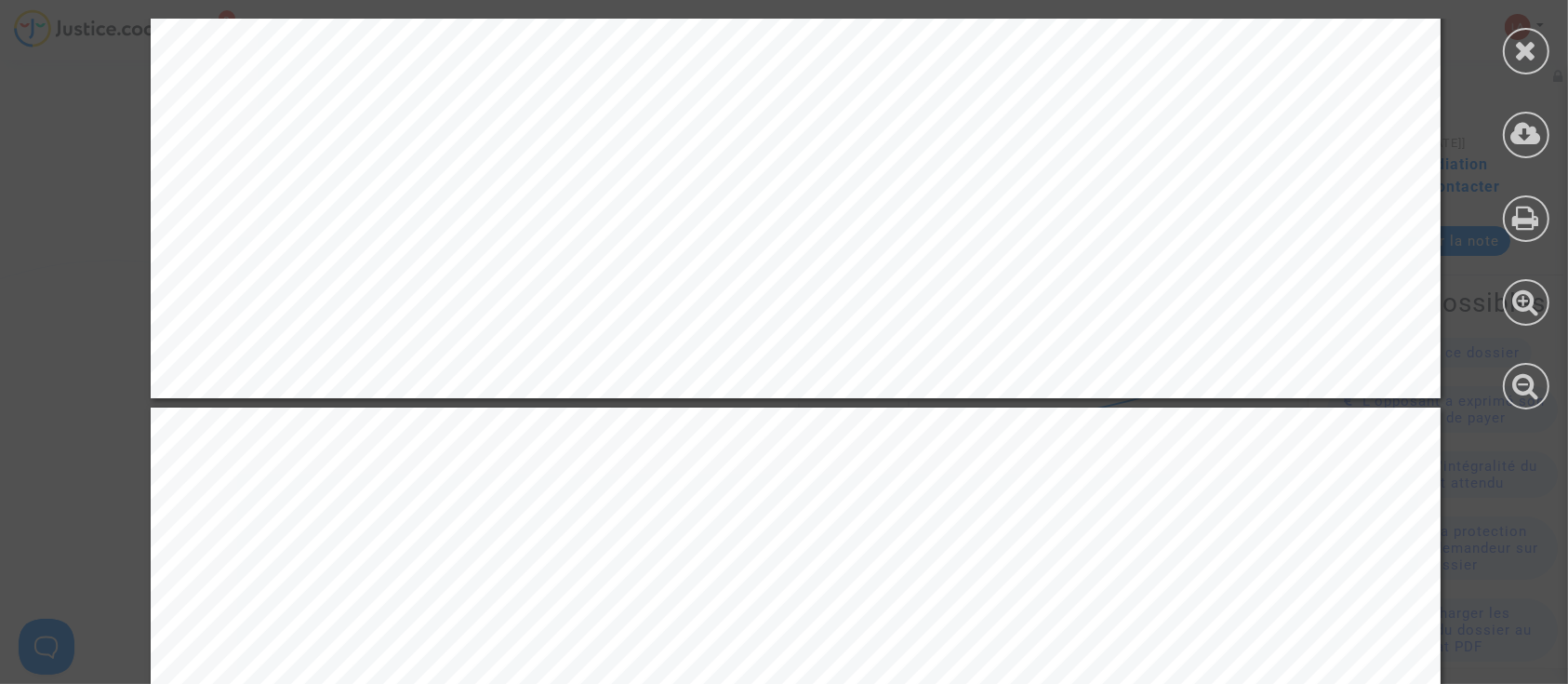
scroll to position [3100, 0]
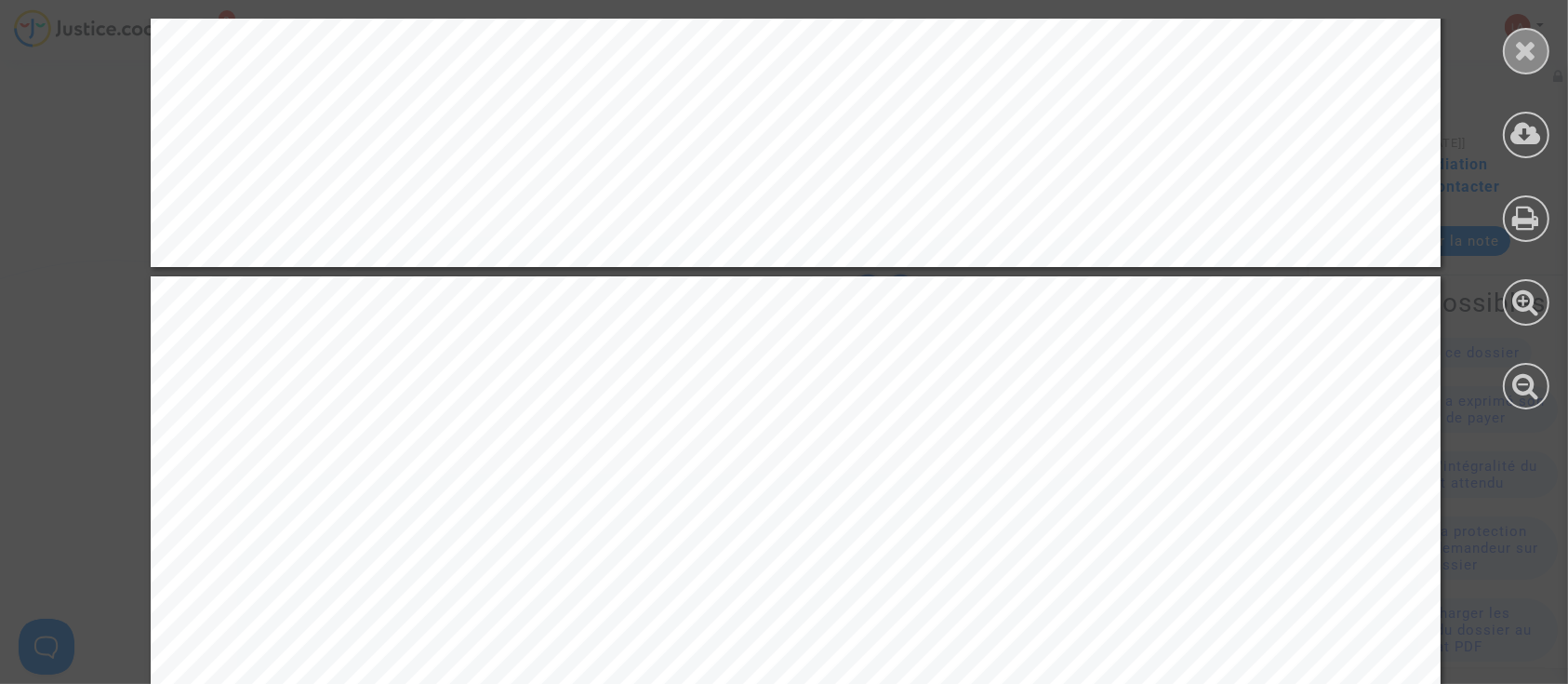
click at [1528, 57] on icon at bounding box center [1526, 50] width 23 height 28
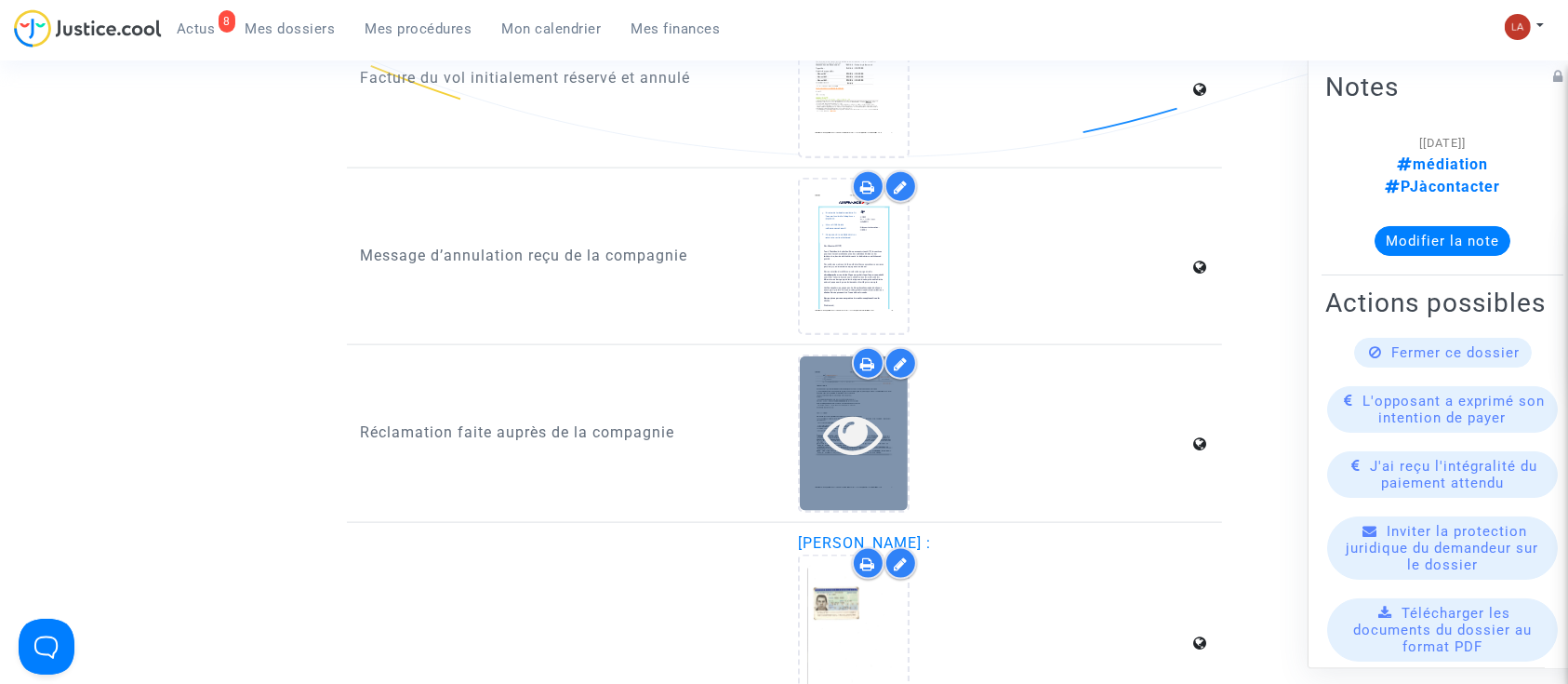
scroll to position [2356, 0]
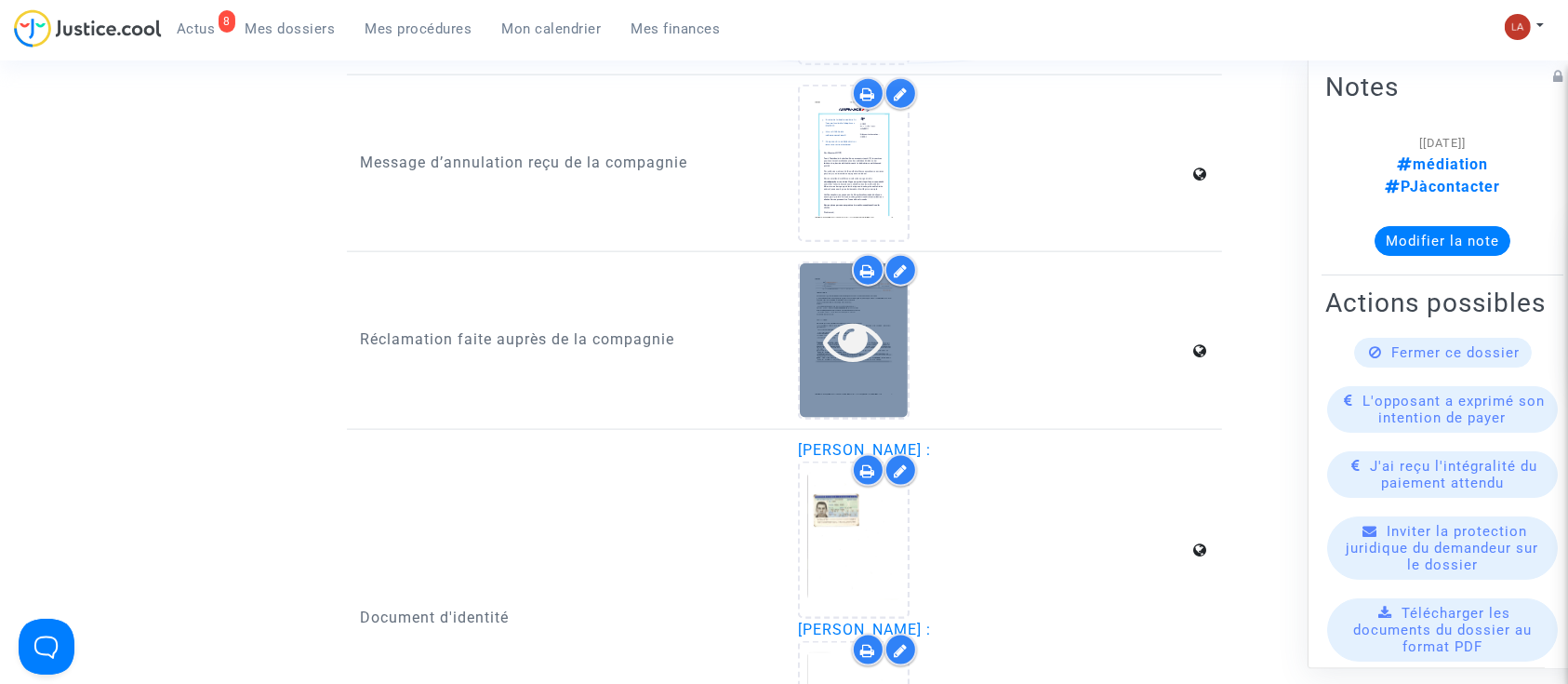
click at [821, 353] on div at bounding box center [853, 340] width 108 height 153
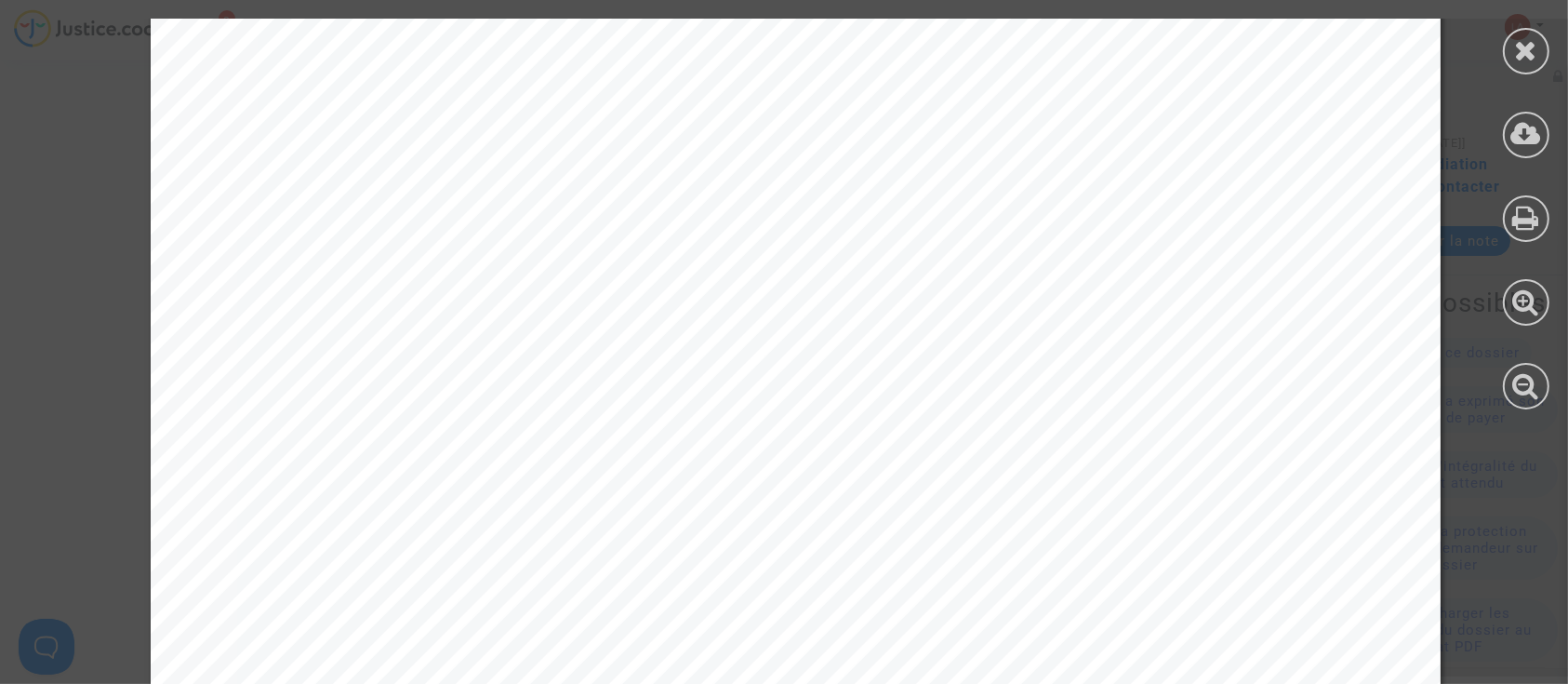
scroll to position [2710, 0]
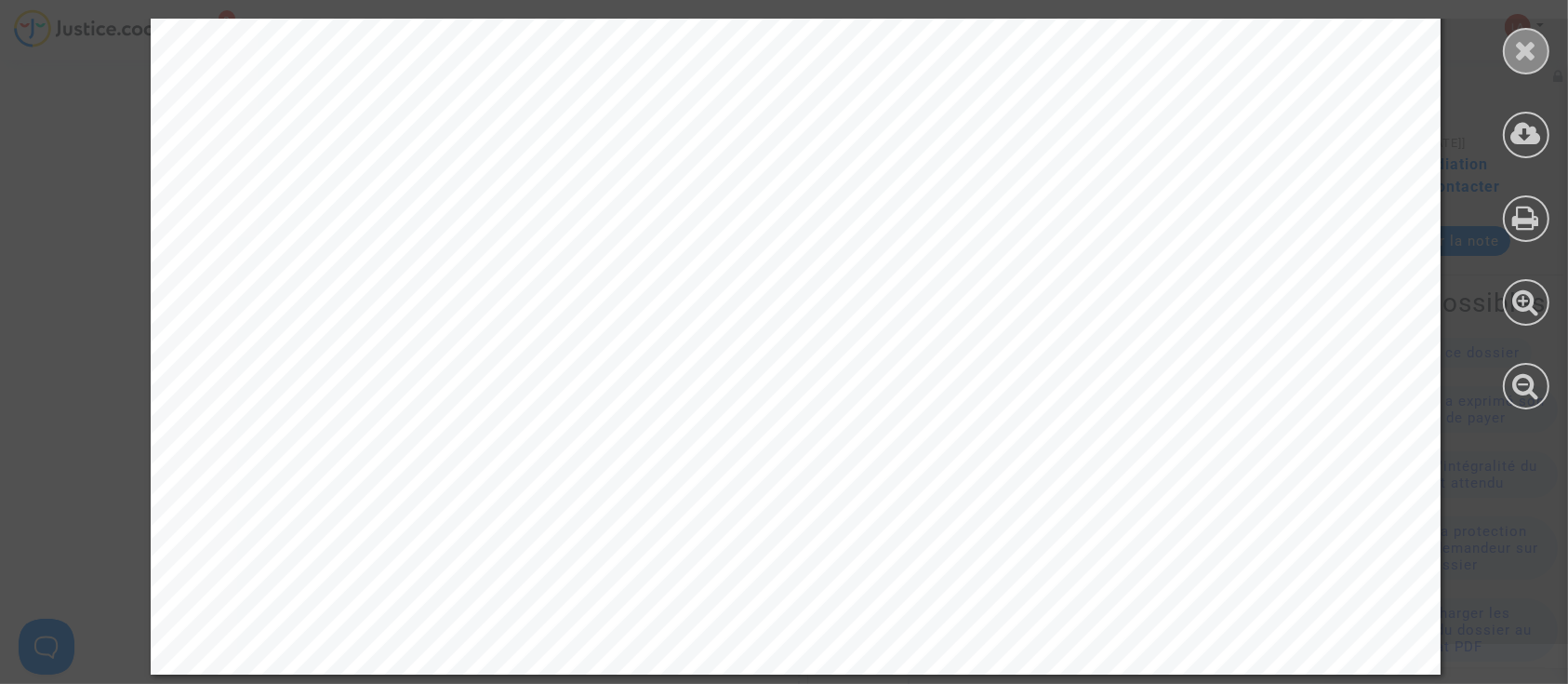
click at [1517, 49] on icon at bounding box center [1526, 50] width 23 height 28
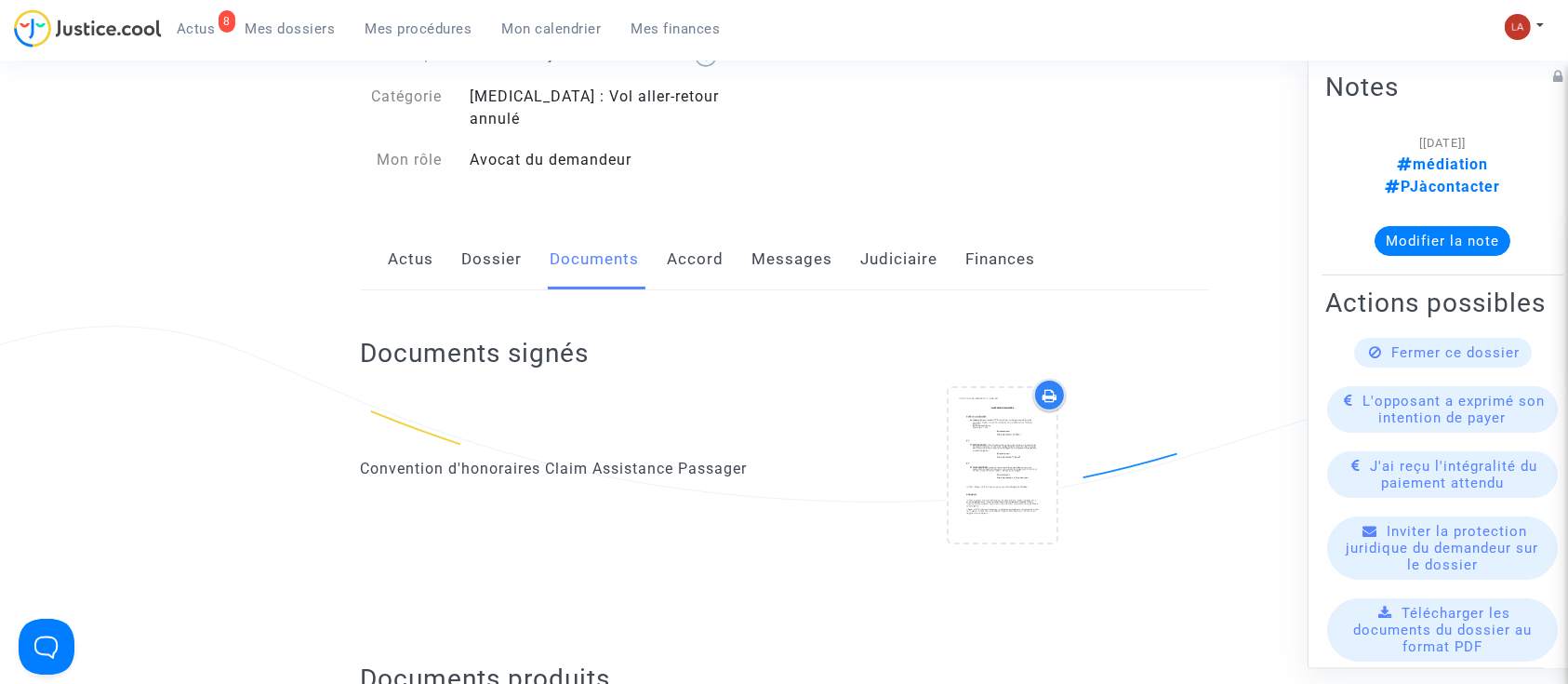
scroll to position [0, 0]
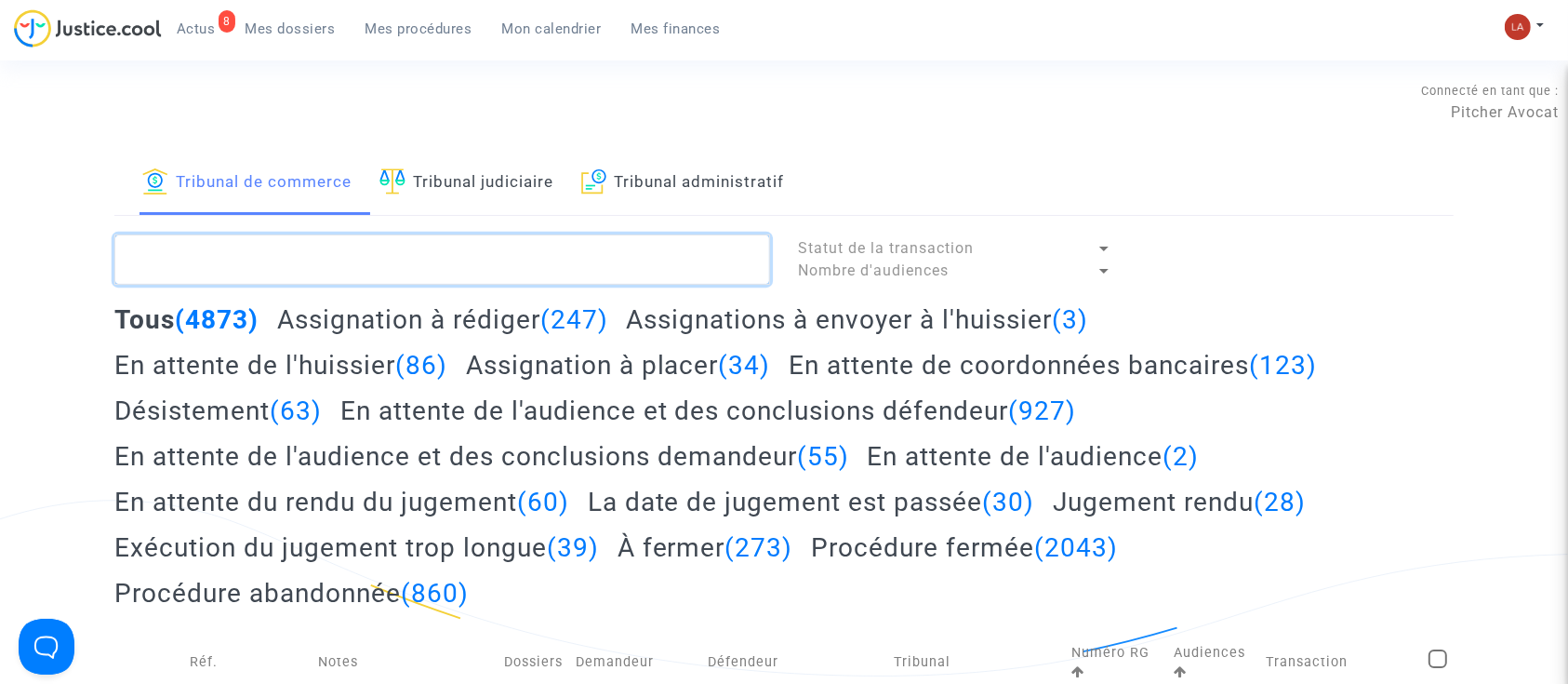
click at [393, 263] on textarea at bounding box center [442, 259] width 655 height 50
paste textarea "!#projetenvoyé"
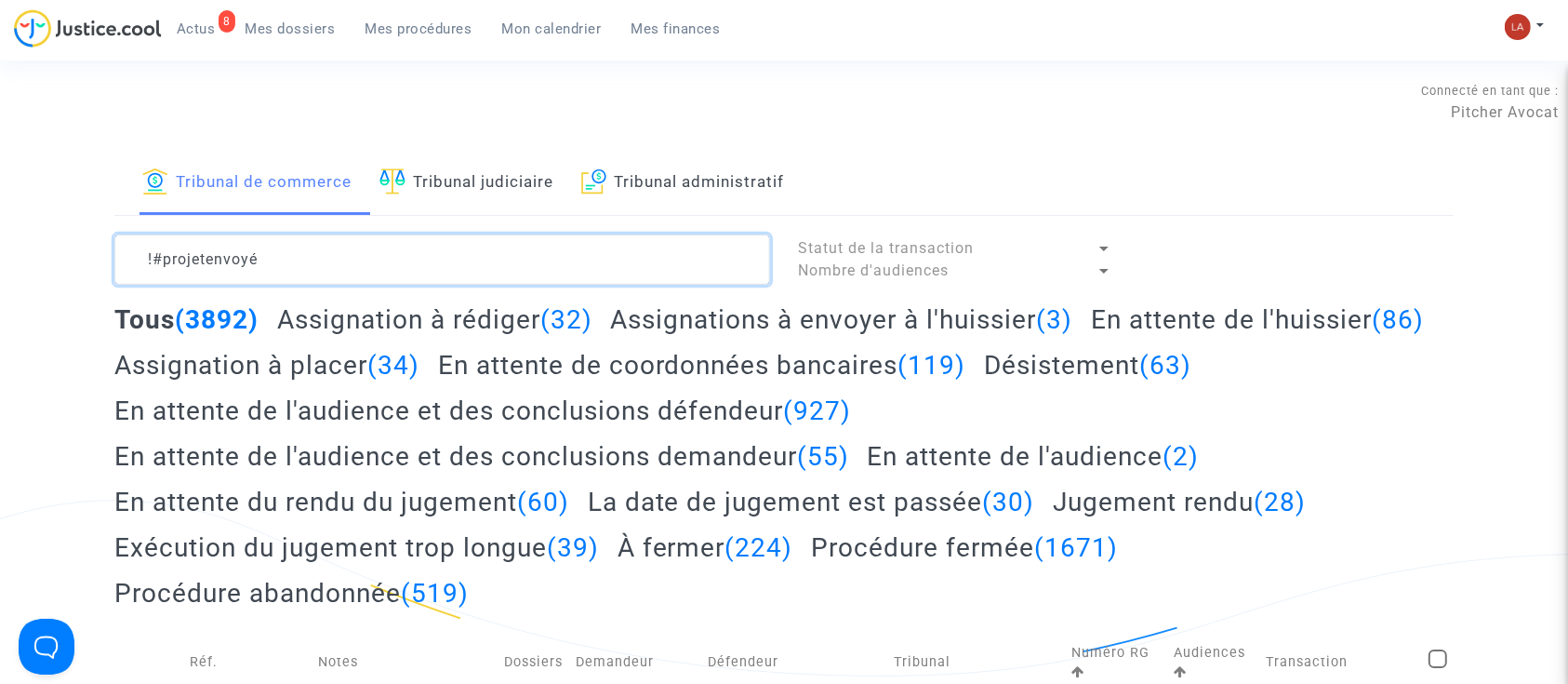
type textarea "!#projetenvoyé"
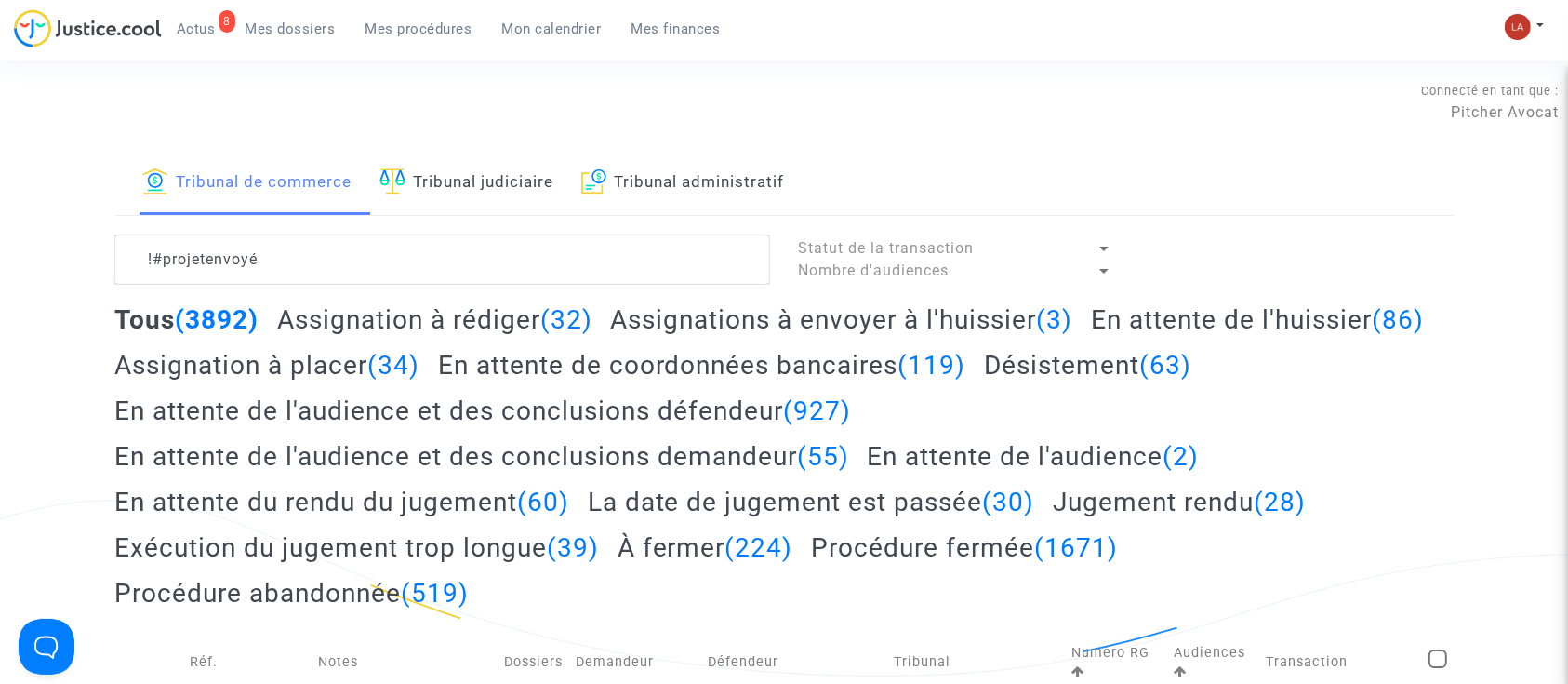
click at [501, 309] on h2 "Assignation à rédiger (32)" at bounding box center [435, 319] width 316 height 33
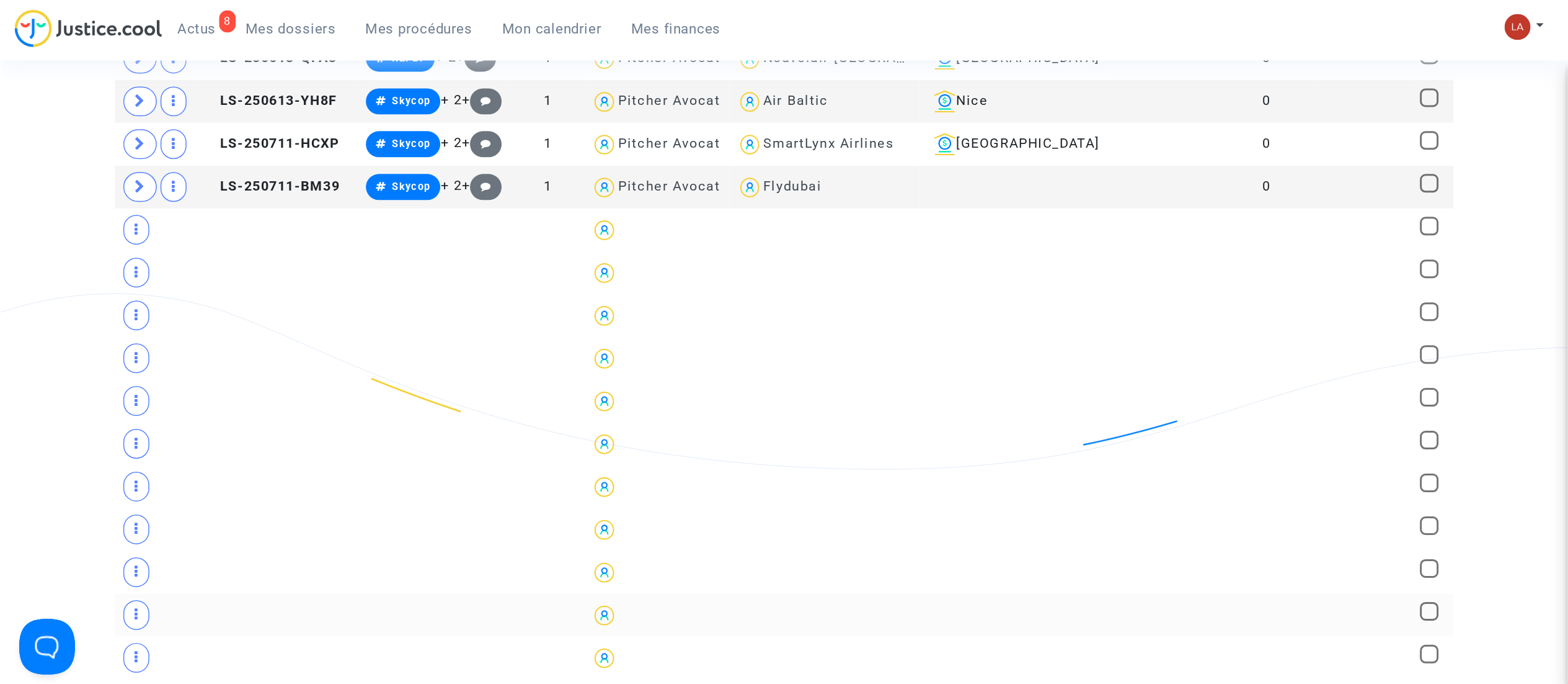
scroll to position [745, 0]
